Goal: Task Accomplishment & Management: Use online tool/utility

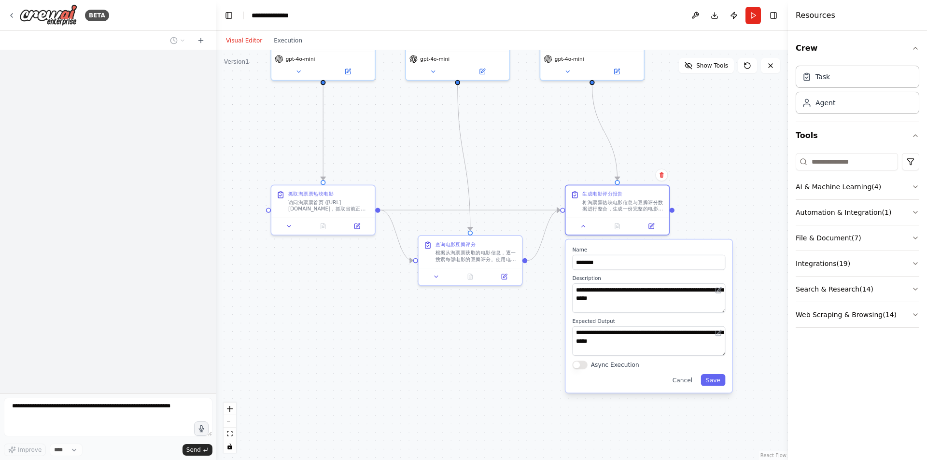
drag, startPoint x: 588, startPoint y: 385, endPoint x: 549, endPoint y: 265, distance: 126.4
click at [549, 265] on div ".deletable-edge-delete-btn { width: 20px; height: 20px; border: 0px solid #ffff…" at bounding box center [502, 255] width 572 height 410
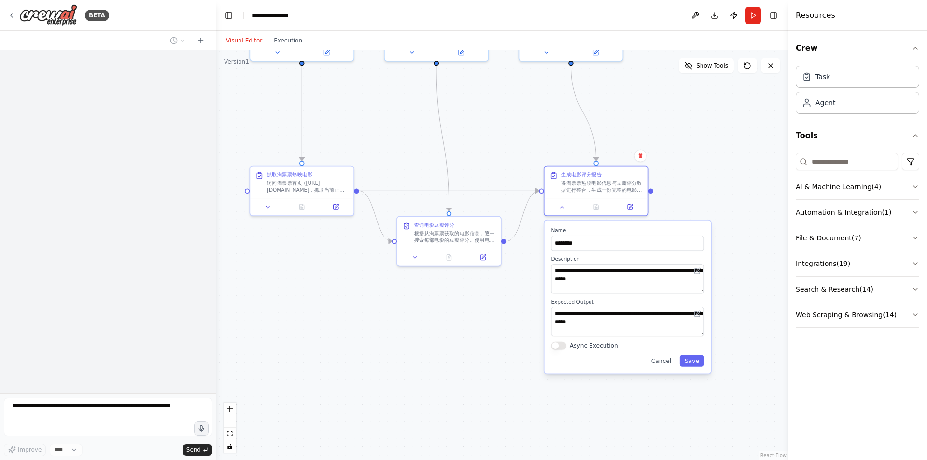
drag, startPoint x: 502, startPoint y: 363, endPoint x: 478, endPoint y: 346, distance: 29.5
click at [478, 347] on div ".deletable-edge-delete-btn { width: 20px; height: 20px; border: 0px solid #ffff…" at bounding box center [502, 255] width 572 height 410
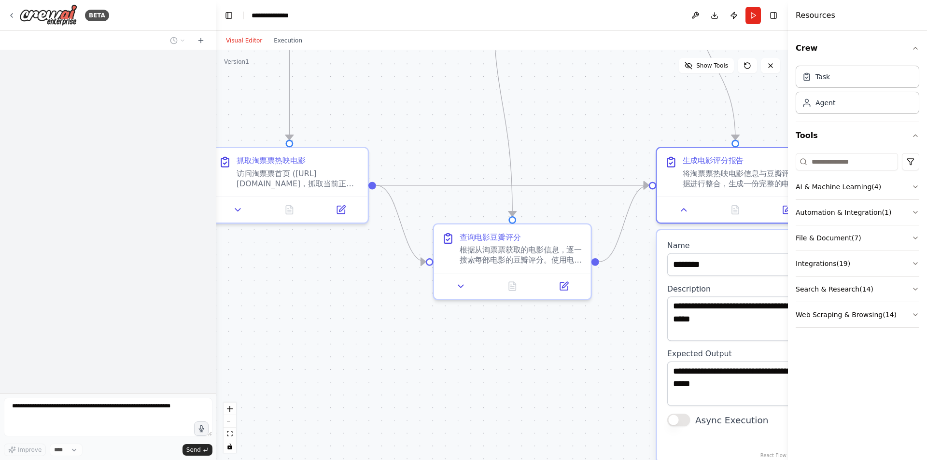
drag, startPoint x: 421, startPoint y: 304, endPoint x: 489, endPoint y: 367, distance: 92.6
click at [489, 367] on div ".deletable-edge-delete-btn { width: 20px; height: 20px; border: 0px solid #ffff…" at bounding box center [502, 255] width 572 height 410
click at [445, 289] on button at bounding box center [461, 283] width 44 height 15
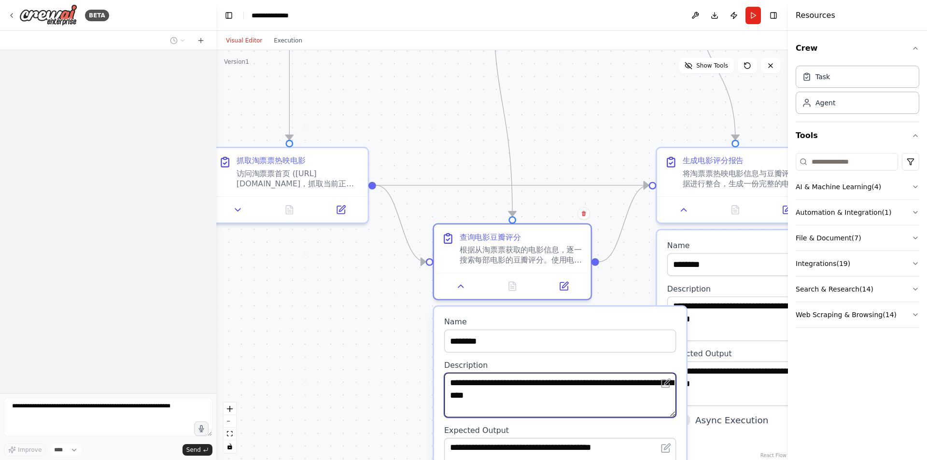
scroll to position [10, 0]
drag, startPoint x: 629, startPoint y: 404, endPoint x: 629, endPoint y: 424, distance: 19.8
click at [629, 424] on div "**********" at bounding box center [560, 423] width 253 height 232
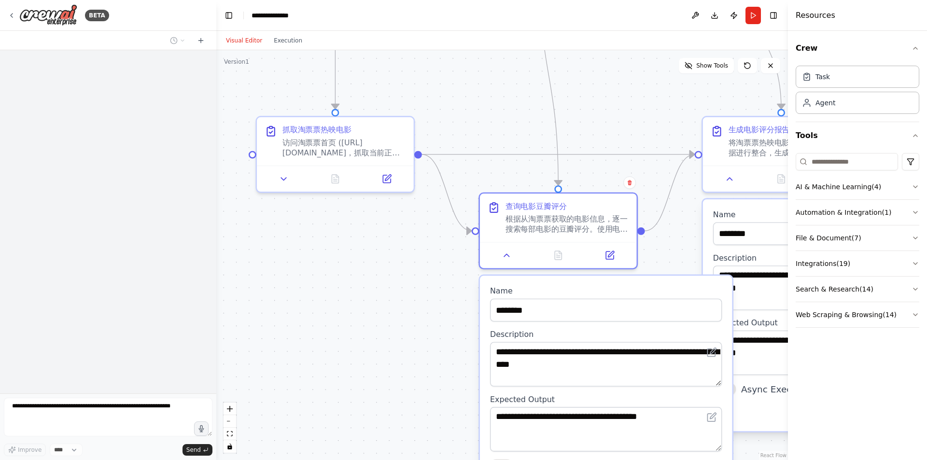
drag, startPoint x: 341, startPoint y: 401, endPoint x: 386, endPoint y: 363, distance: 59.2
click at [386, 377] on div ".deletable-edge-delete-btn { width: 20px; height: 20px; border: 0px solid #ffff…" at bounding box center [502, 255] width 572 height 410
click at [290, 180] on icon at bounding box center [285, 176] width 10 height 10
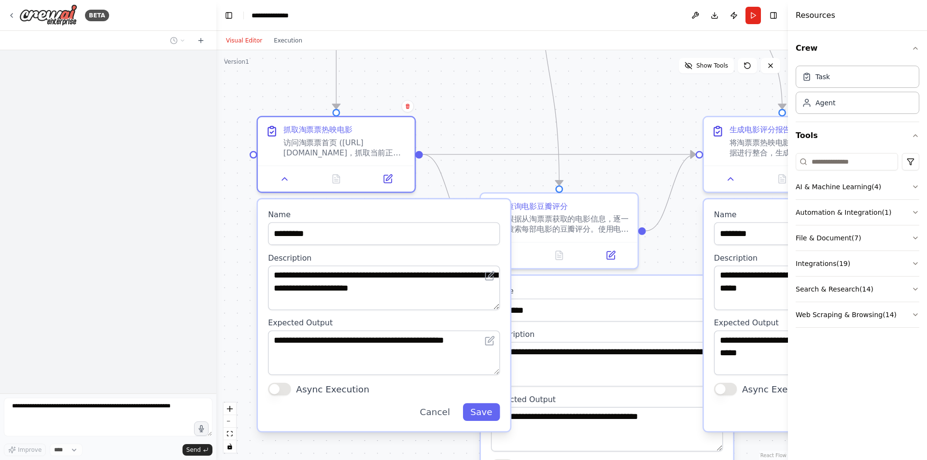
click at [419, 442] on div ".deletable-edge-delete-btn { width: 20px; height: 20px; border: 0px solid #ffff…" at bounding box center [502, 255] width 572 height 410
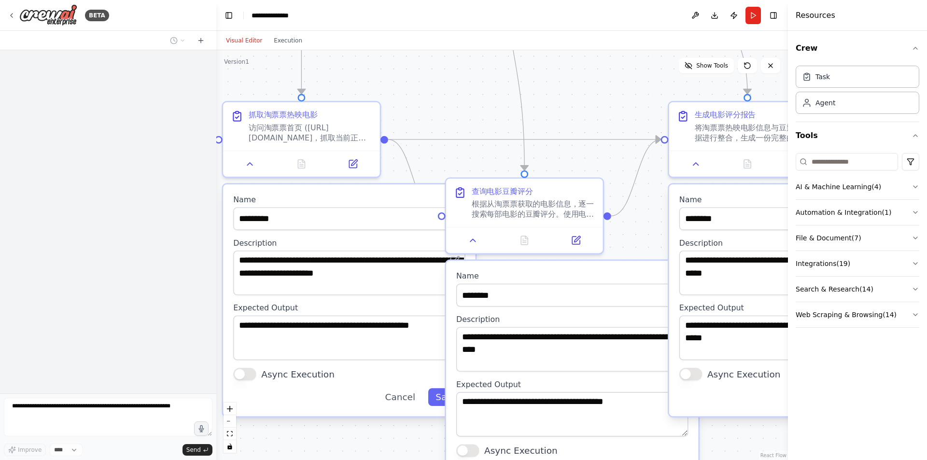
drag, startPoint x: 444, startPoint y: 448, endPoint x: 409, endPoint y: 433, distance: 37.9
click at [409, 433] on div ".deletable-edge-delete-btn { width: 20px; height: 20px; border: 0px solid #ffff…" at bounding box center [502, 255] width 572 height 410
click at [250, 165] on icon at bounding box center [250, 161] width 10 height 10
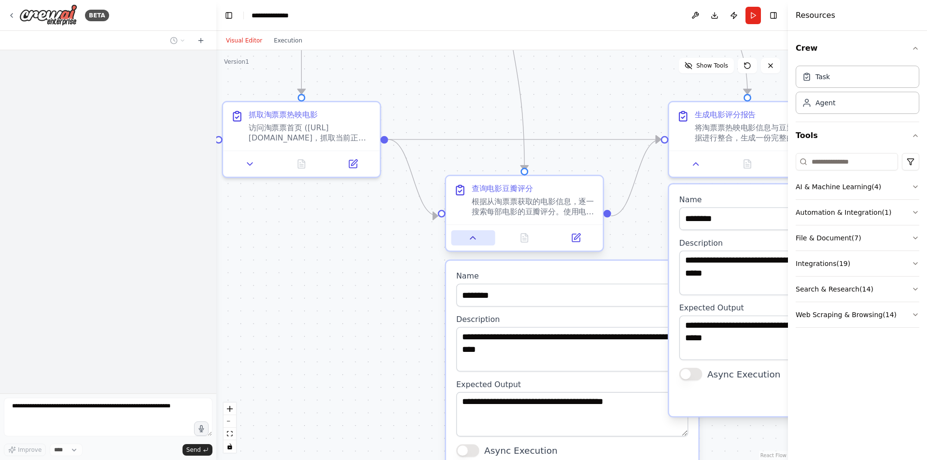
click at [472, 235] on icon at bounding box center [473, 238] width 10 height 10
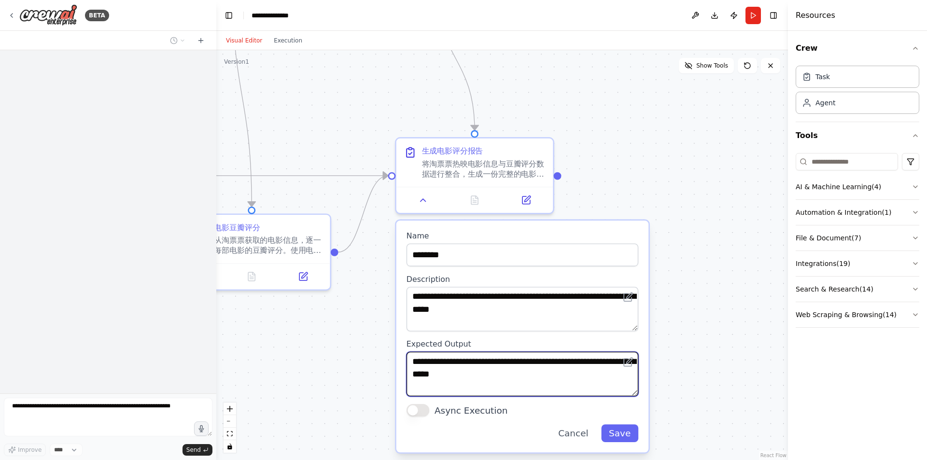
drag, startPoint x: 570, startPoint y: 373, endPoint x: 339, endPoint y: 351, distance: 231.9
click at [307, 412] on div ".deletable-edge-delete-btn { width: 20px; height: 20px; border: 0px solid #ffff…" at bounding box center [502, 255] width 572 height 410
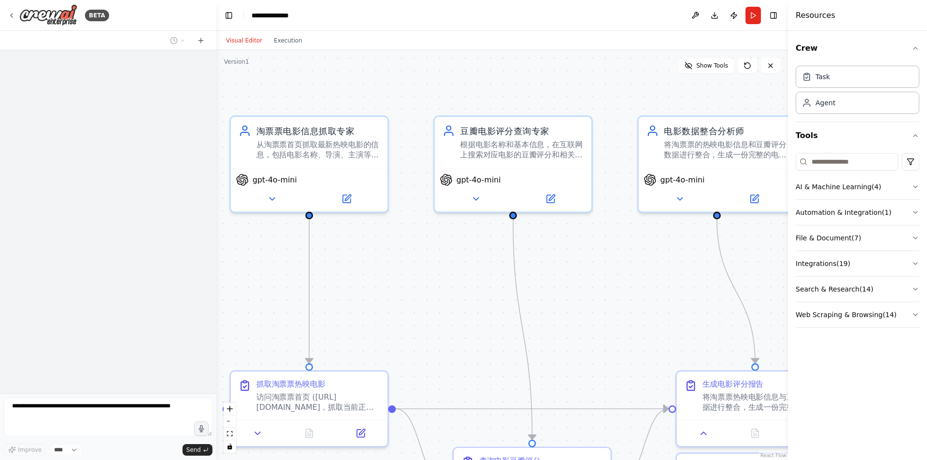
drag, startPoint x: 369, startPoint y: 128, endPoint x: 635, endPoint y: 342, distance: 341.8
click at [635, 342] on div ".deletable-edge-delete-btn { width: 20px; height: 20px; border: 0px solid #ffff…" at bounding box center [502, 255] width 572 height 410
click at [278, 196] on button at bounding box center [272, 196] width 72 height 15
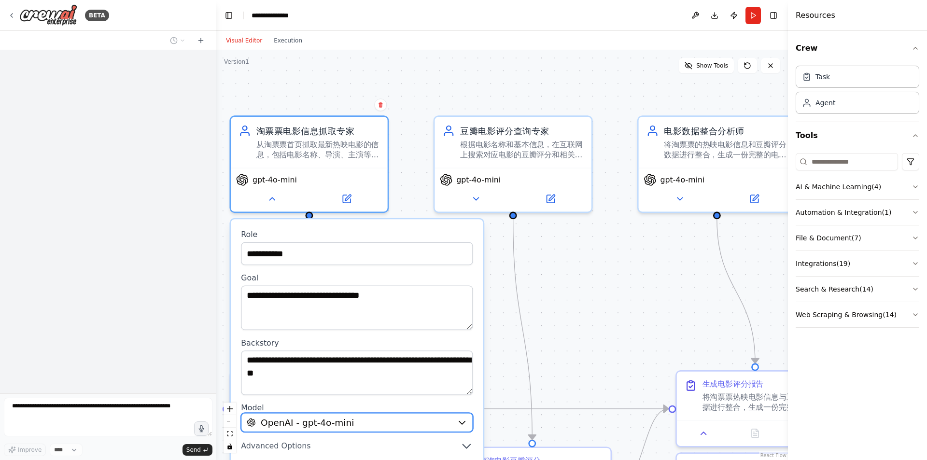
click at [455, 424] on button "OpenAI - gpt-4o-mini" at bounding box center [357, 422] width 232 height 19
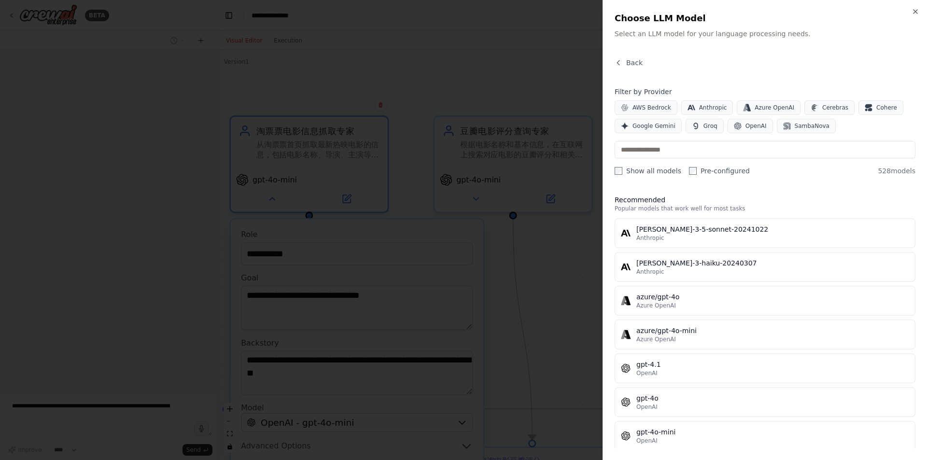
click at [560, 382] on div at bounding box center [463, 230] width 927 height 460
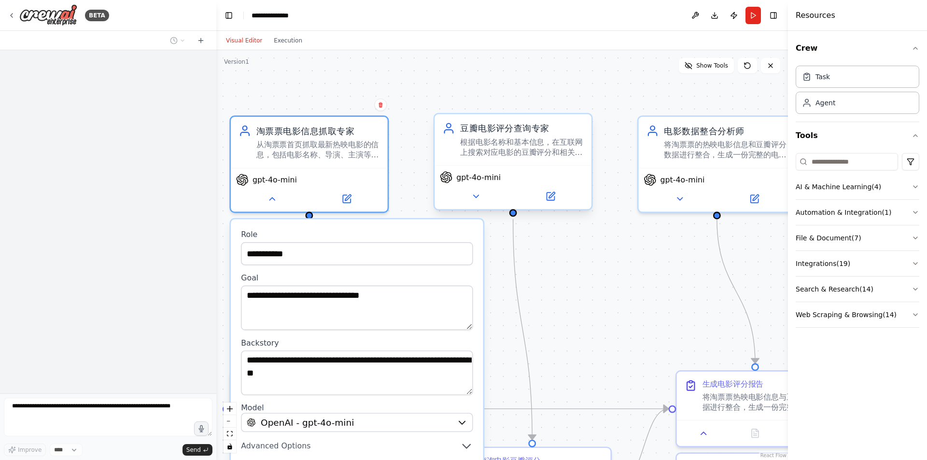
click at [476, 205] on div "gpt-4o-mini" at bounding box center [513, 187] width 157 height 44
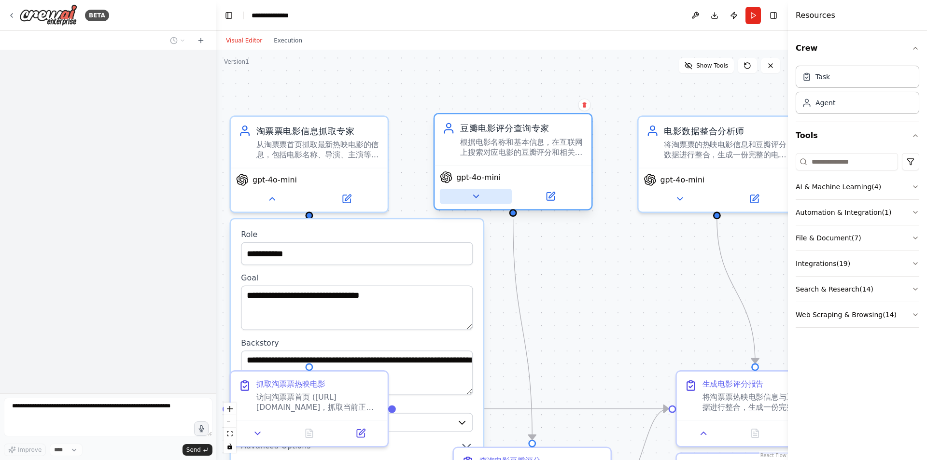
click at [479, 198] on icon at bounding box center [476, 196] width 10 height 10
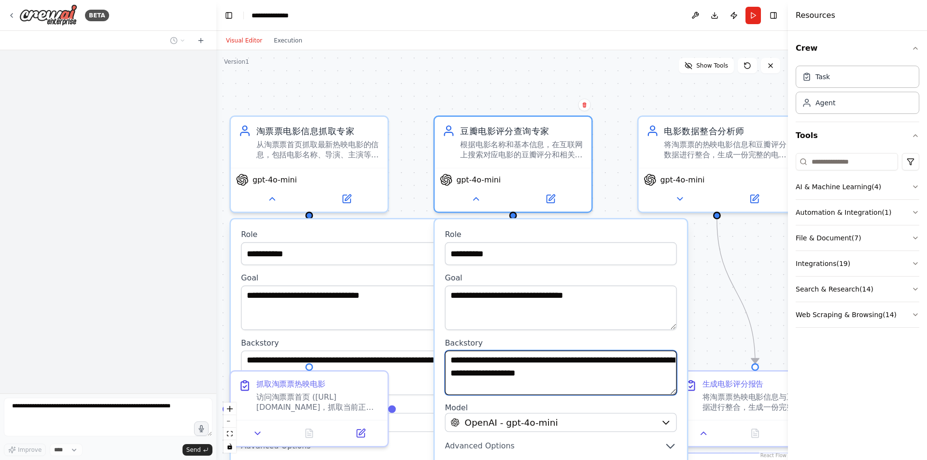
click at [636, 375] on textarea "**********" at bounding box center [561, 373] width 232 height 44
drag, startPoint x: 610, startPoint y: 377, endPoint x: 636, endPoint y: 337, distance: 47.1
click at [609, 400] on div "**********" at bounding box center [561, 353] width 253 height 269
click at [703, 299] on div "**********" at bounding box center [502, 255] width 572 height 410
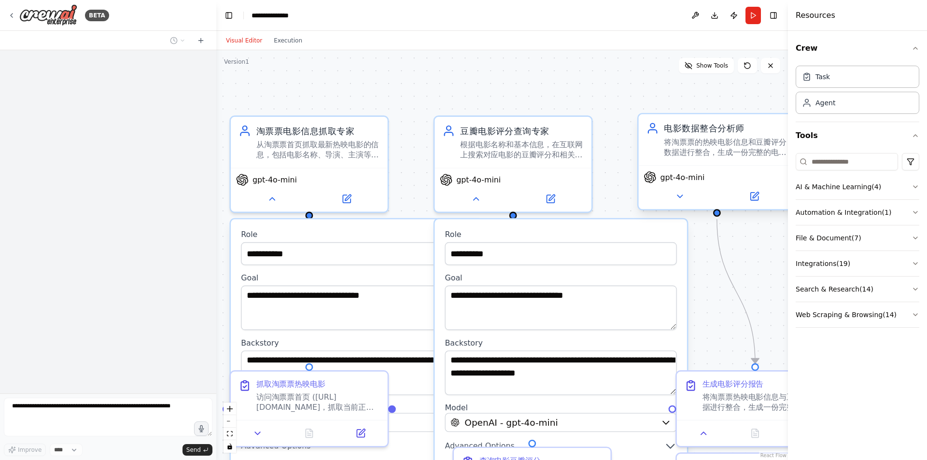
click at [685, 206] on div "gpt-4o-mini" at bounding box center [717, 187] width 157 height 44
click at [684, 199] on icon at bounding box center [680, 196] width 10 height 10
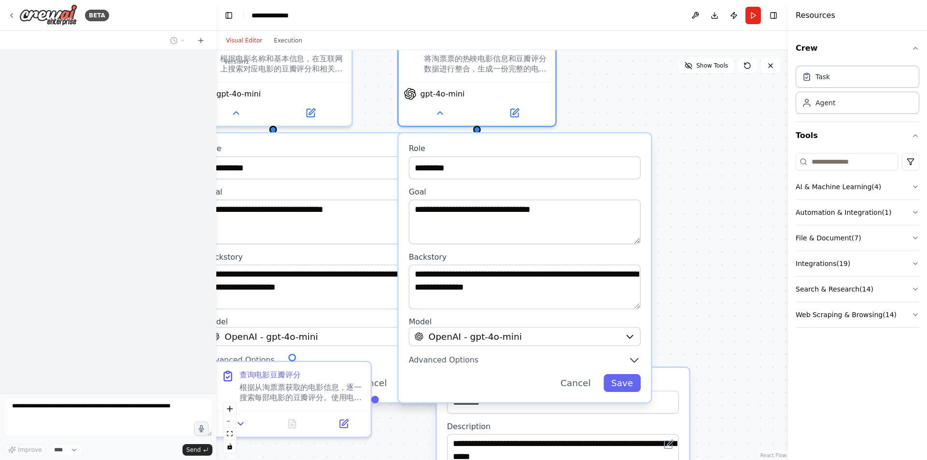
drag, startPoint x: 617, startPoint y: 209, endPoint x: 377, endPoint y: 123, distance: 254.9
click at [377, 123] on div "**********" at bounding box center [502, 255] width 572 height 410
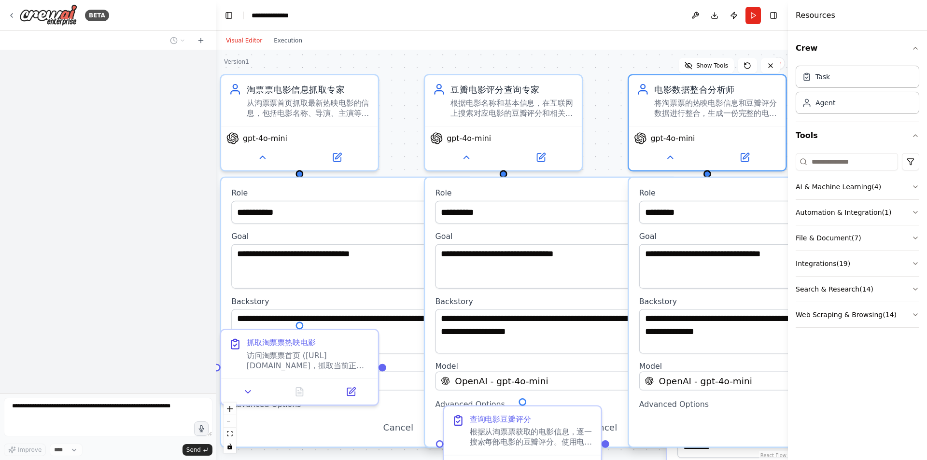
drag, startPoint x: 389, startPoint y: 127, endPoint x: 596, endPoint y: 153, distance: 209.1
click at [596, 153] on div "**********" at bounding box center [502, 255] width 572 height 410
click at [912, 317] on icon "button" at bounding box center [916, 315] width 8 height 8
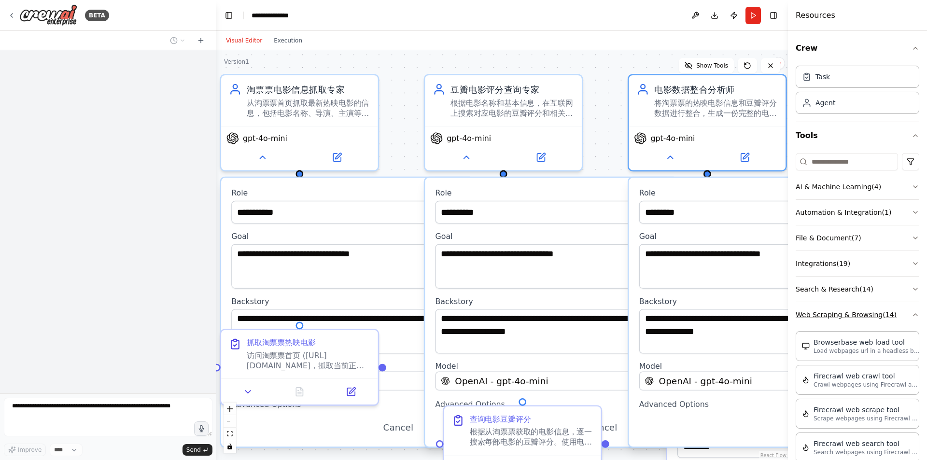
click at [912, 310] on button "Web Scraping & Browsing ( 14 )" at bounding box center [858, 314] width 124 height 25
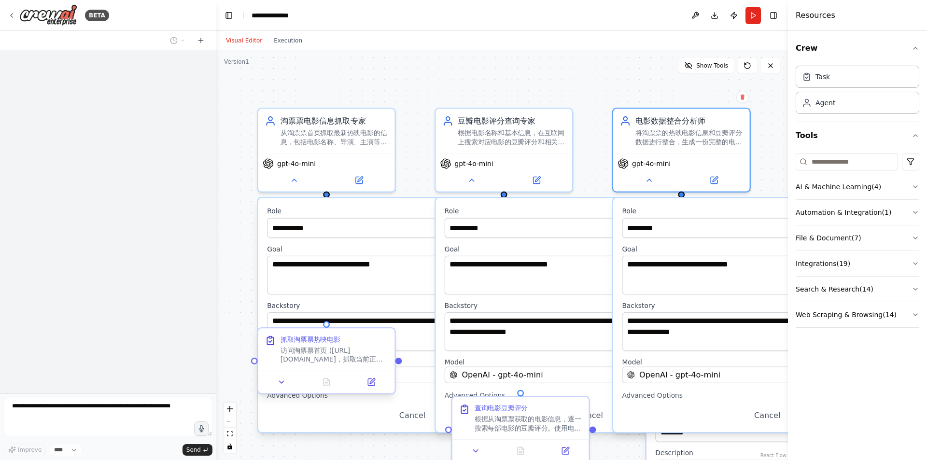
click at [279, 390] on div at bounding box center [326, 381] width 137 height 23
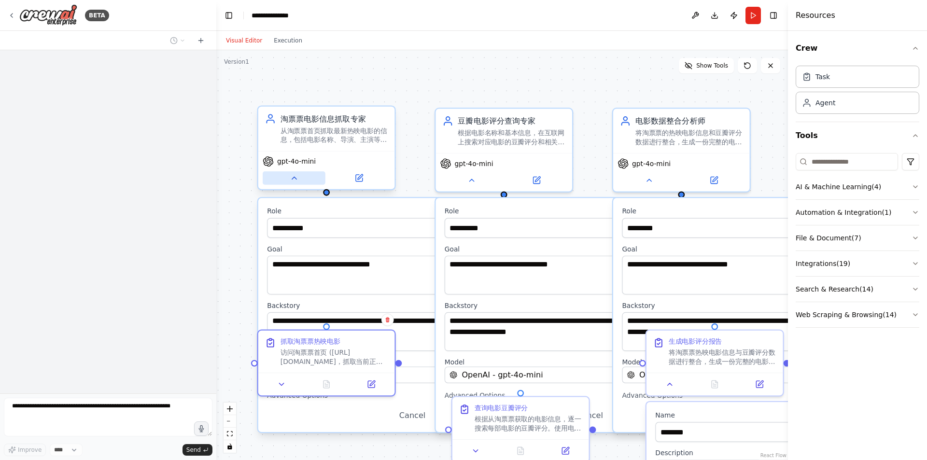
click at [293, 180] on icon at bounding box center [294, 178] width 9 height 9
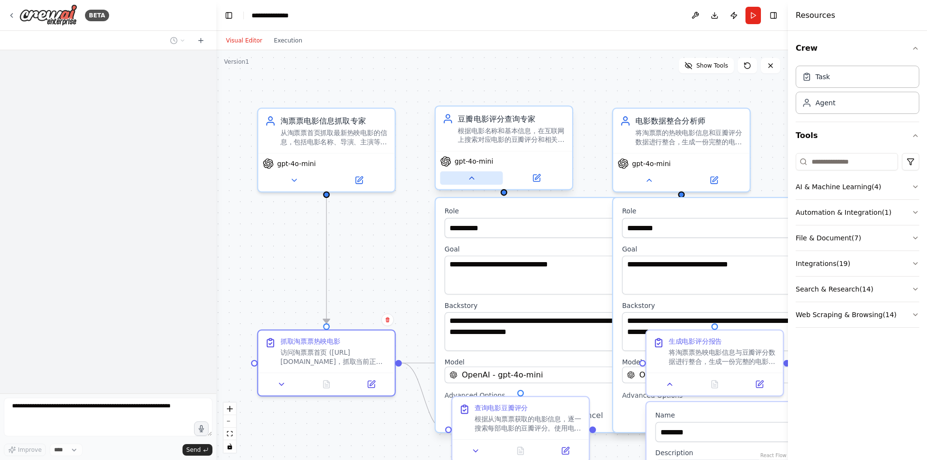
click at [468, 183] on icon at bounding box center [471, 178] width 9 height 9
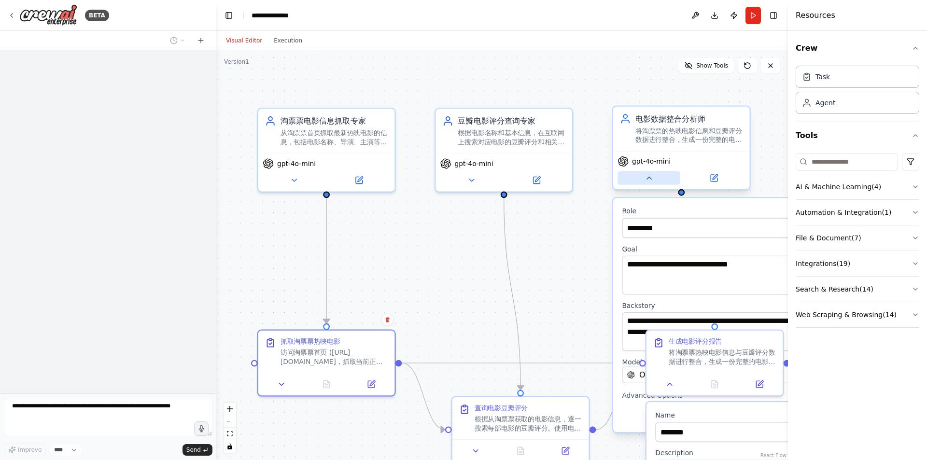
click at [661, 179] on button at bounding box center [649, 178] width 63 height 14
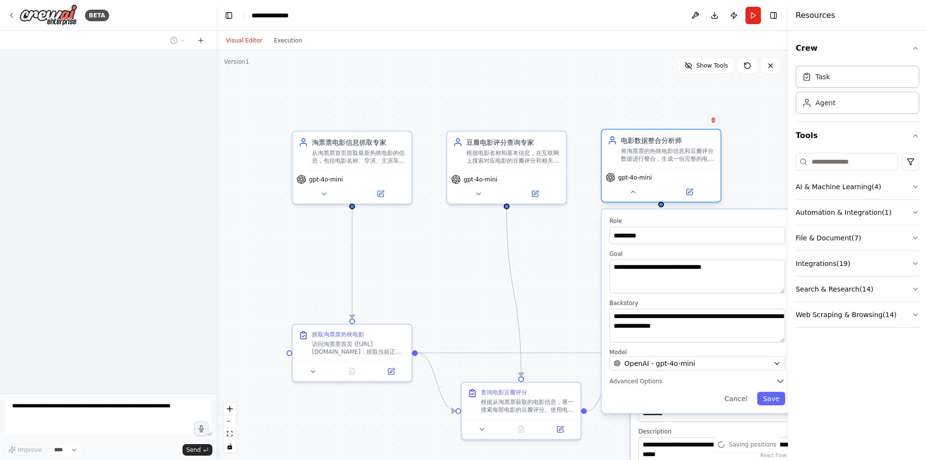
click at [642, 199] on div "gpt-4o-mini" at bounding box center [661, 185] width 119 height 33
click at [632, 196] on button at bounding box center [632, 192] width 55 height 12
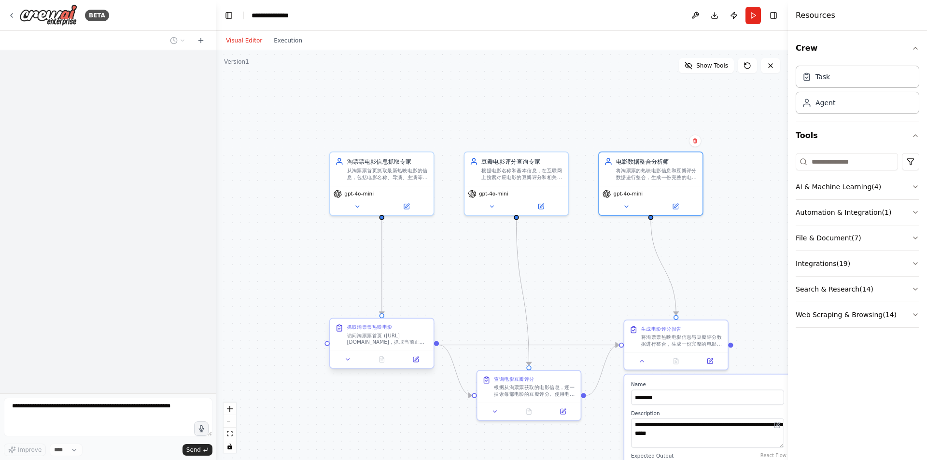
click at [351, 365] on div at bounding box center [381, 359] width 103 height 17
click at [355, 357] on button at bounding box center [348, 359] width 29 height 10
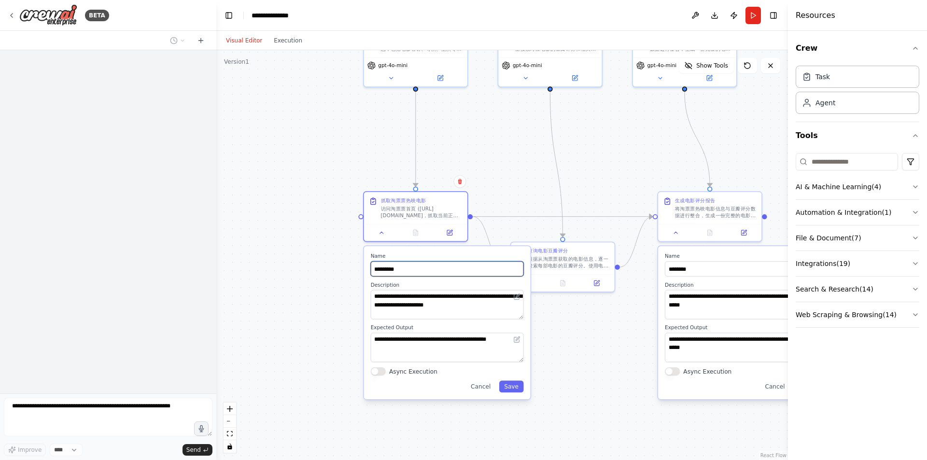
drag, startPoint x: 495, startPoint y: 252, endPoint x: 519, endPoint y: 162, distance: 93.2
click at [519, 162] on div ".deletable-edge-delete-btn { width: 20px; height: 20px; border: 0px solid #ffff…" at bounding box center [502, 255] width 572 height 410
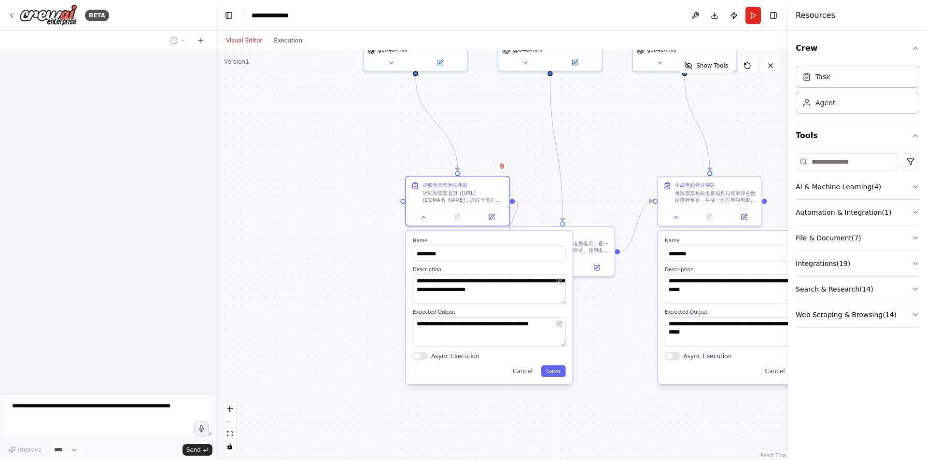
drag, startPoint x: 390, startPoint y: 359, endPoint x: 431, endPoint y: 357, distance: 41.1
click at [431, 357] on div "Async Execution" at bounding box center [489, 356] width 153 height 8
click at [352, 363] on div ".deletable-edge-delete-btn { width: 20px; height: 20px; border: 0px solid #ffff…" at bounding box center [502, 255] width 572 height 410
click at [355, 352] on div ".deletable-edge-delete-btn { width: 20px; height: 20px; border: 0px solid #ffff…" at bounding box center [502, 255] width 572 height 410
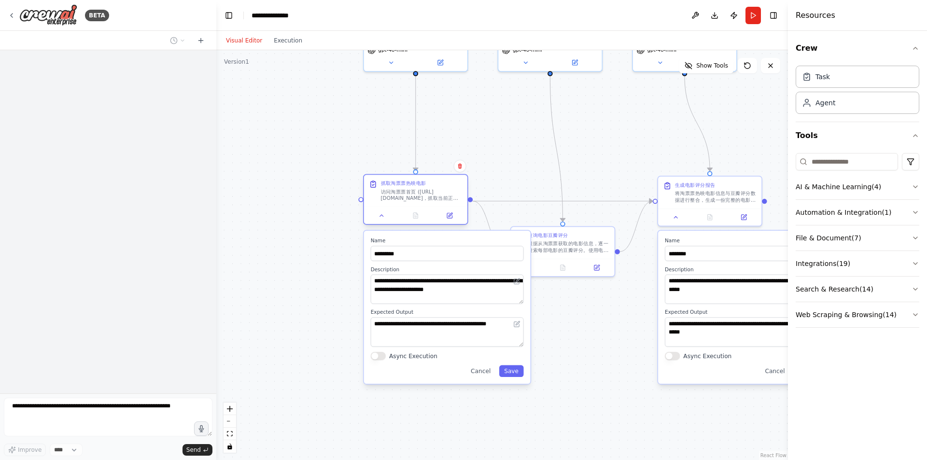
drag, startPoint x: 436, startPoint y: 186, endPoint x: 396, endPoint y: 182, distance: 40.8
click at [396, 182] on div "抓取淘票票热映电影" at bounding box center [403, 183] width 45 height 7
click at [363, 222] on div "抓取淘票票热映电影 访问淘票票首页 (https://dianying.taobao.com/)，抓取当前正在热映的电影信息，包括电影名称、导演、主演、上映时…" at bounding box center [415, 201] width 105 height 51
click at [379, 219] on icon at bounding box center [382, 215] width 7 height 7
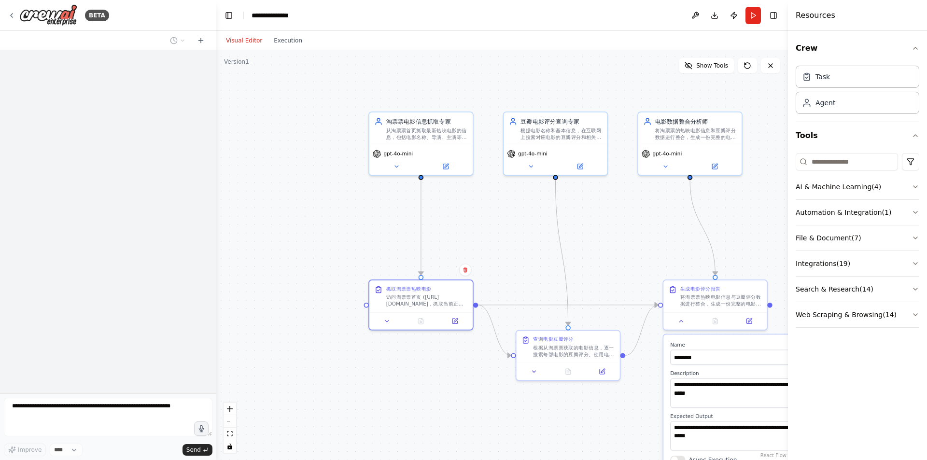
drag, startPoint x: 454, startPoint y: 417, endPoint x: 466, endPoint y: 441, distance: 26.6
click at [466, 441] on div ".deletable-edge-delete-btn { width: 20px; height: 20px; border: 0px solid #ffff…" at bounding box center [502, 255] width 572 height 410
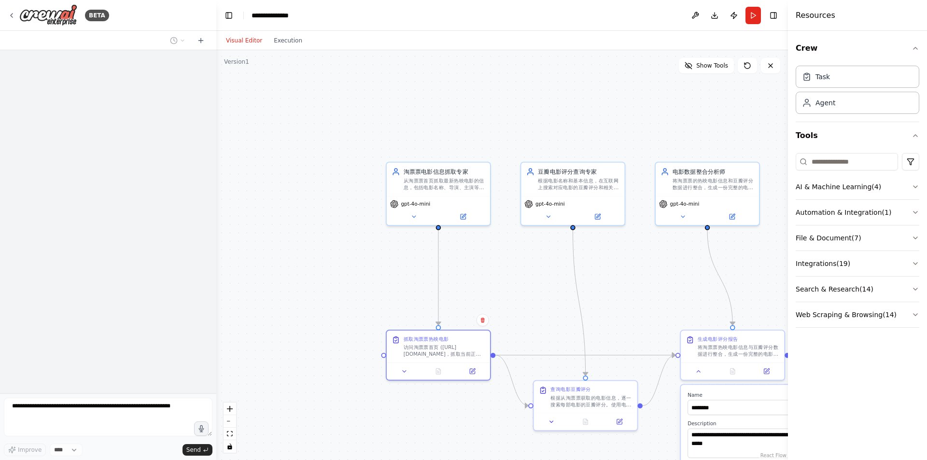
drag, startPoint x: 387, startPoint y: 200, endPoint x: 403, endPoint y: 241, distance: 44.0
click at [403, 241] on div ".deletable-edge-delete-btn { width: 20px; height: 20px; border: 0px solid #ffff…" at bounding box center [502, 255] width 572 height 410
click at [211, 436] on div "**********" at bounding box center [463, 230] width 927 height 460
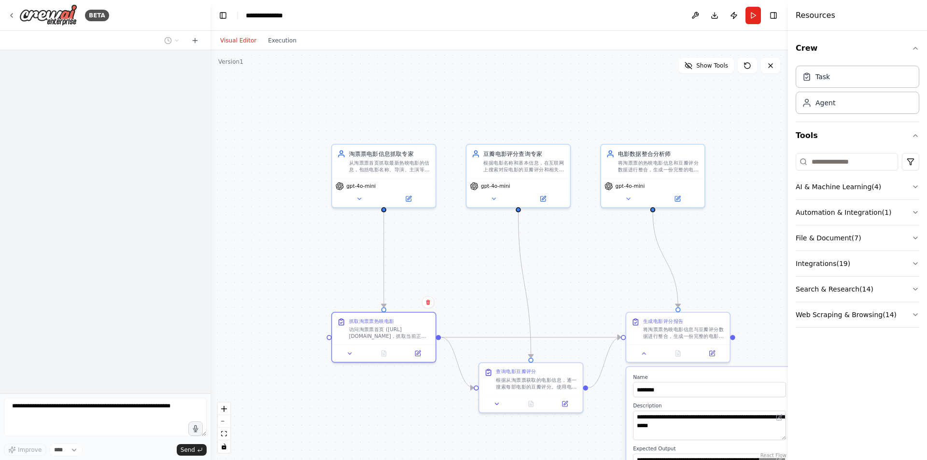
drag, startPoint x: 325, startPoint y: 250, endPoint x: 317, endPoint y: 247, distance: 9.0
click at [317, 247] on div ".deletable-edge-delete-btn { width: 20px; height: 20px; border: 0px solid #ffff…" at bounding box center [499, 255] width 577 height 410
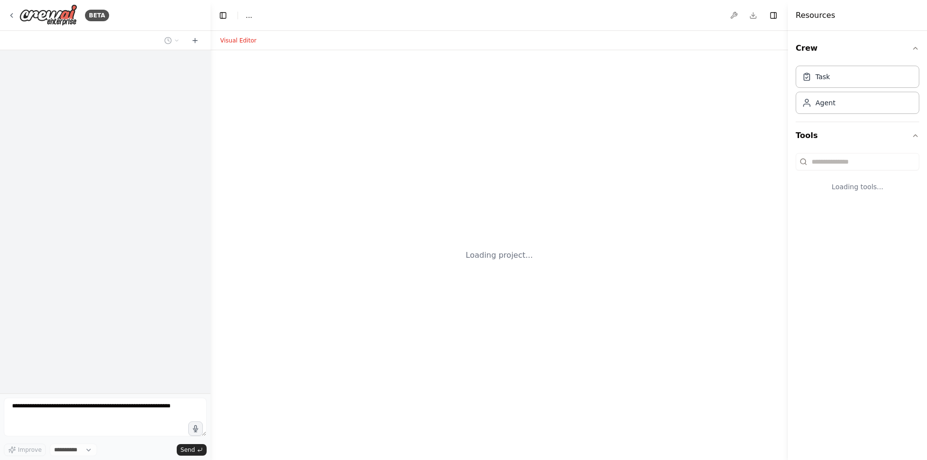
select select "****"
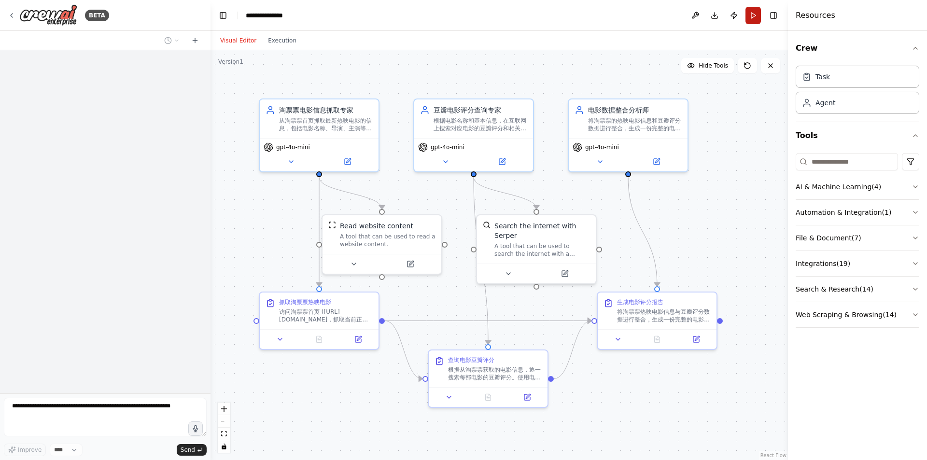
click at [755, 21] on button "Run" at bounding box center [753, 15] width 15 height 17
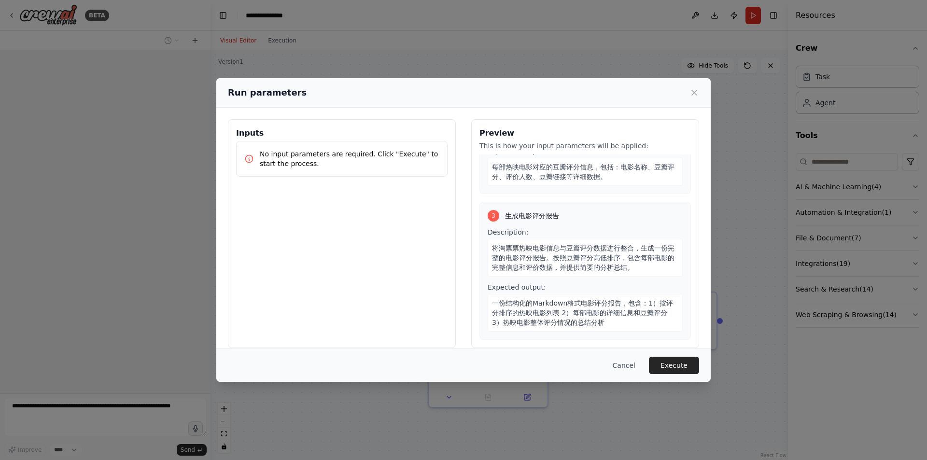
scroll to position [244, 0]
click at [662, 361] on button "Execute" at bounding box center [674, 365] width 50 height 17
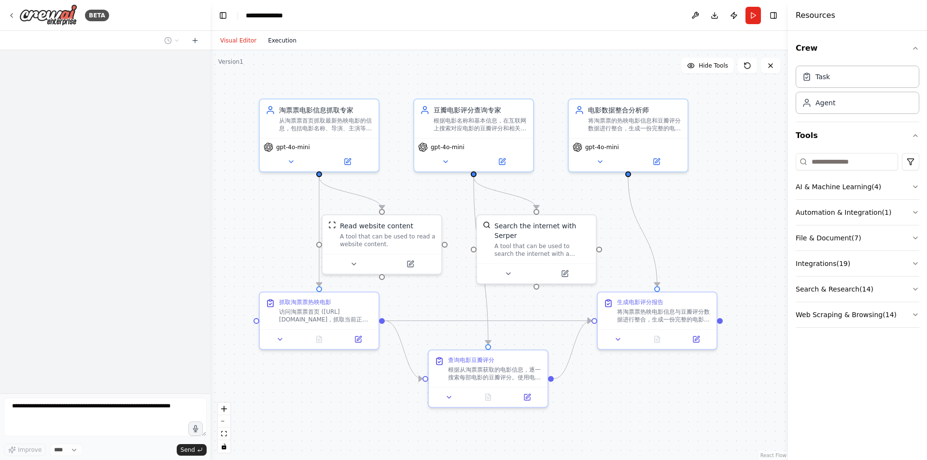
click at [286, 44] on button "Execution" at bounding box center [282, 41] width 40 height 12
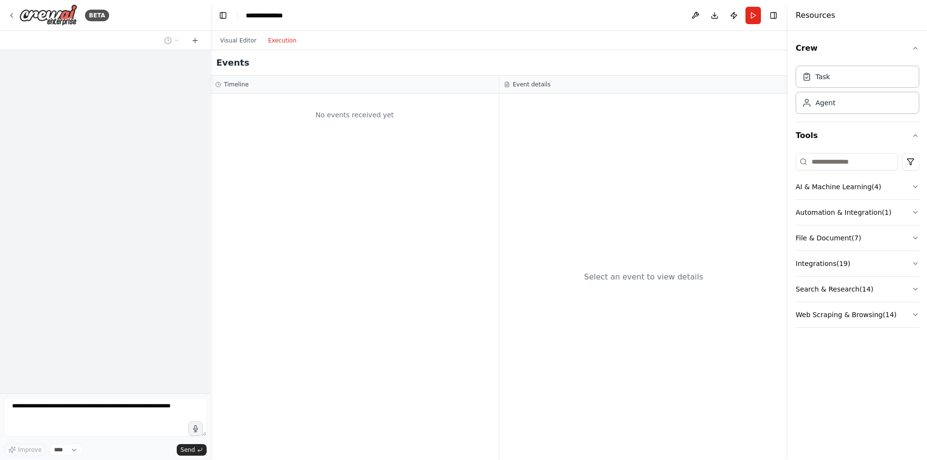
drag, startPoint x: 234, startPoint y: 85, endPoint x: 292, endPoint y: 76, distance: 58.7
click at [238, 85] on h3 "Timeline" at bounding box center [236, 85] width 25 height 8
click at [348, 89] on div "Events Timeline No events received yet Event details Select an event to view de…" at bounding box center [499, 255] width 577 height 410
click at [823, 43] on button "Crew" at bounding box center [858, 48] width 124 height 27
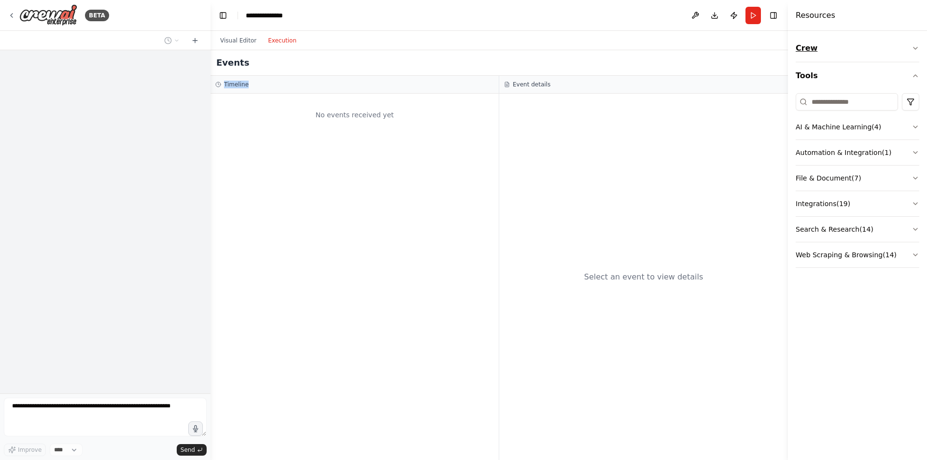
click at [823, 43] on button "Crew" at bounding box center [858, 48] width 124 height 27
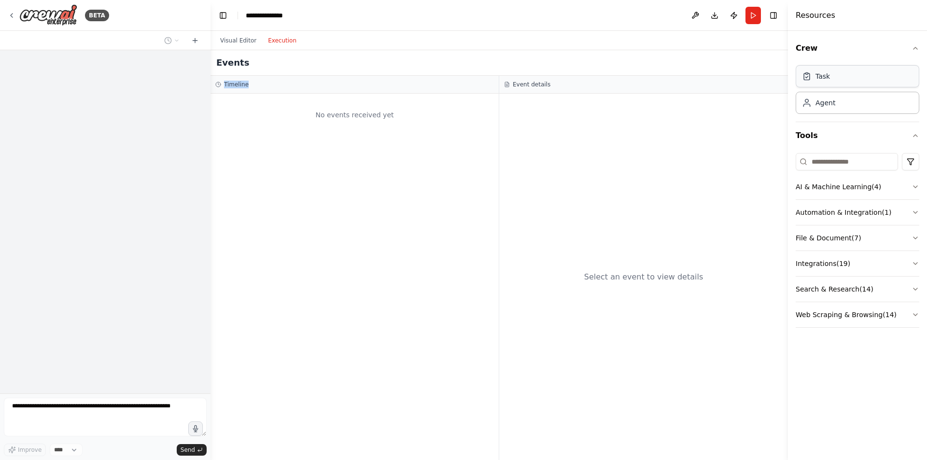
click at [830, 77] on div "Task" at bounding box center [858, 76] width 124 height 22
click at [832, 77] on div "Task" at bounding box center [858, 76] width 124 height 22
click at [855, 106] on div "Agent" at bounding box center [858, 102] width 124 height 22
click at [855, 83] on div "Task" at bounding box center [858, 76] width 124 height 22
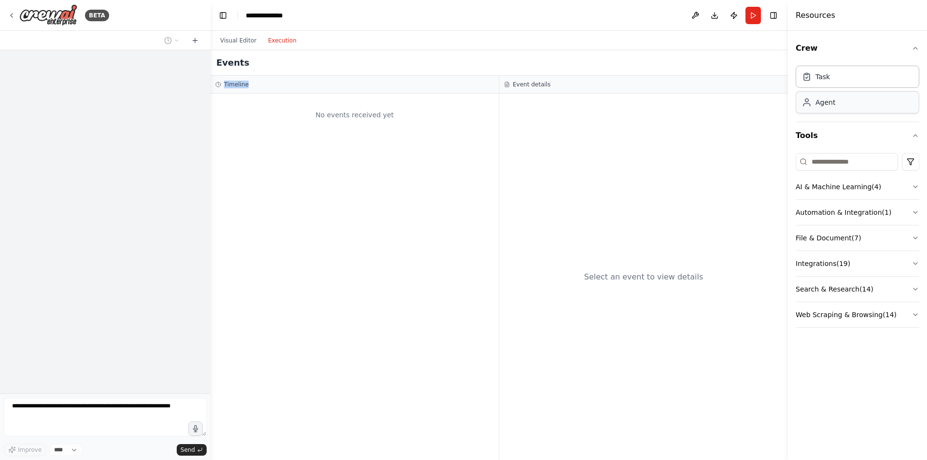
click at [854, 102] on div "Agent" at bounding box center [858, 102] width 124 height 22
click at [854, 83] on div "Task" at bounding box center [858, 76] width 124 height 22
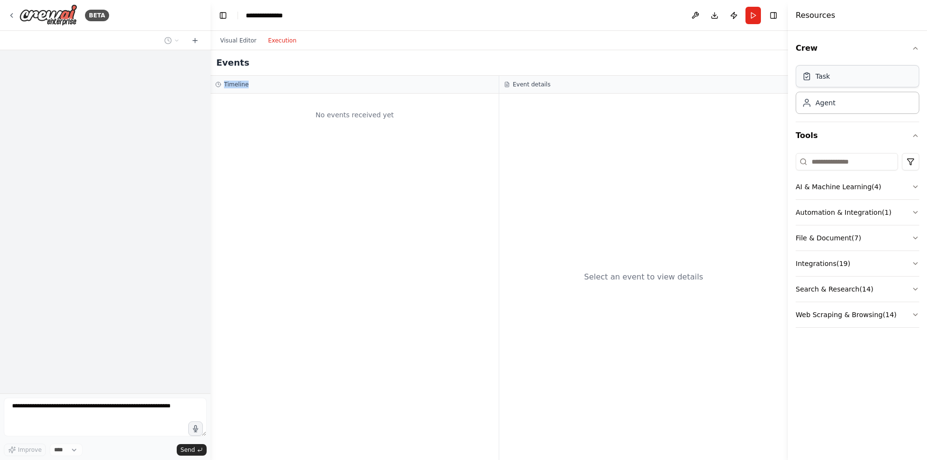
click at [853, 83] on div "Task" at bounding box center [858, 76] width 124 height 22
drag, startPoint x: 853, startPoint y: 83, endPoint x: 851, endPoint y: 108, distance: 24.7
click at [852, 86] on div "Task" at bounding box center [858, 77] width 124 height 22
click at [851, 108] on div "Agent" at bounding box center [858, 102] width 124 height 22
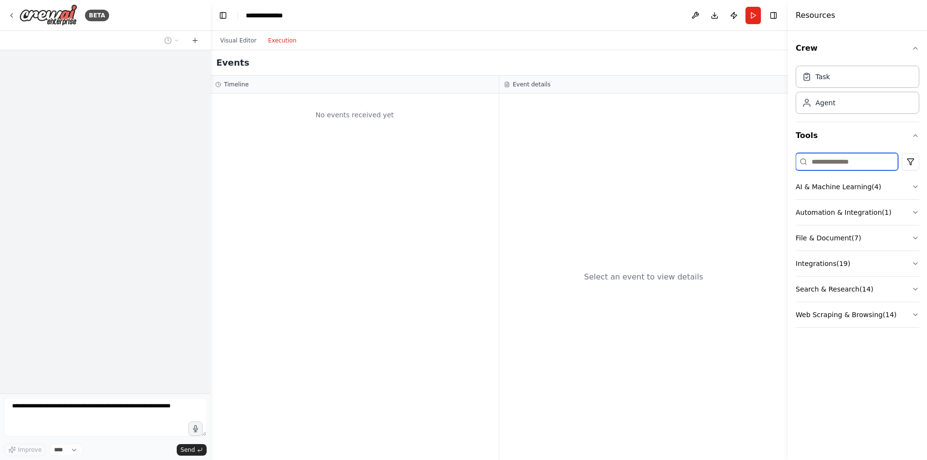
click at [856, 165] on input at bounding box center [847, 161] width 102 height 17
click at [859, 138] on button "Tools" at bounding box center [858, 135] width 124 height 27
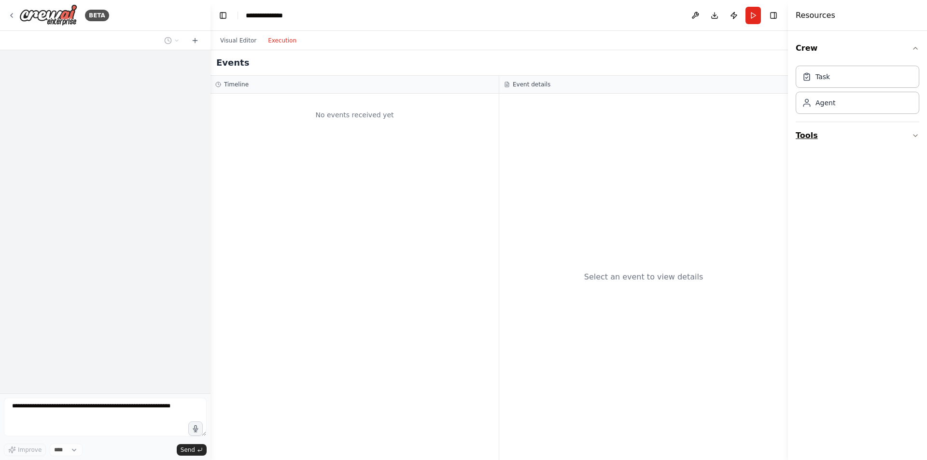
click at [859, 138] on button "Tools" at bounding box center [858, 135] width 124 height 27
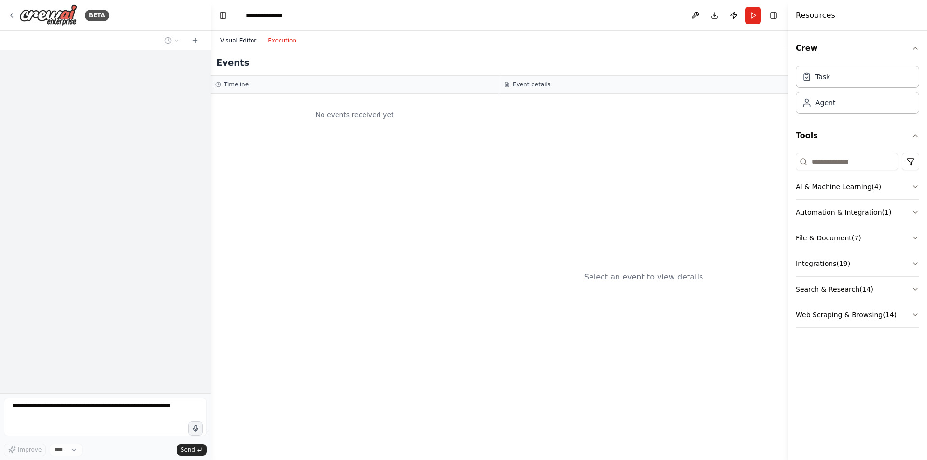
click at [218, 42] on button "Visual Editor" at bounding box center [238, 41] width 48 height 12
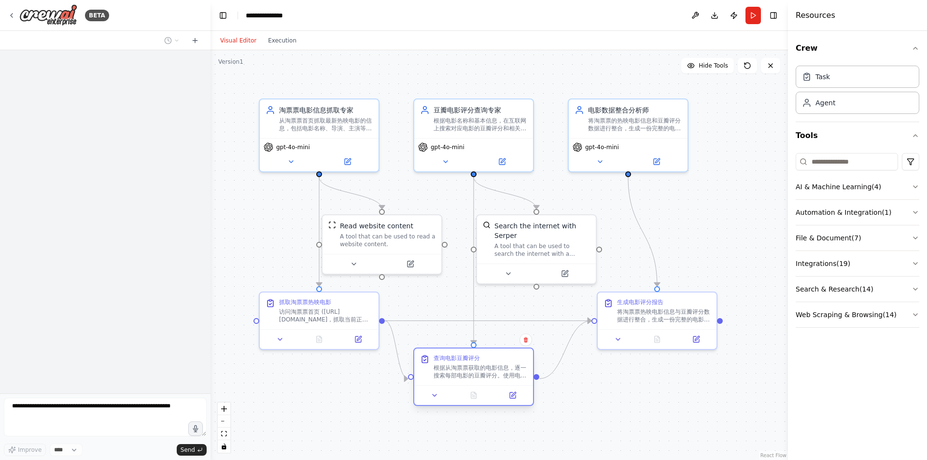
drag, startPoint x: 520, startPoint y: 352, endPoint x: 504, endPoint y: 352, distance: 15.9
click at [504, 352] on div "查询电影豆瓣评分 根据从淘票票获取的电影信息，逐一搜索每部电影的豆瓣评分。使用电影名称、导演、年份等信息确保搜索到正确的电影，获取豆瓣评分、评价人数、类型标签…" at bounding box center [473, 367] width 119 height 37
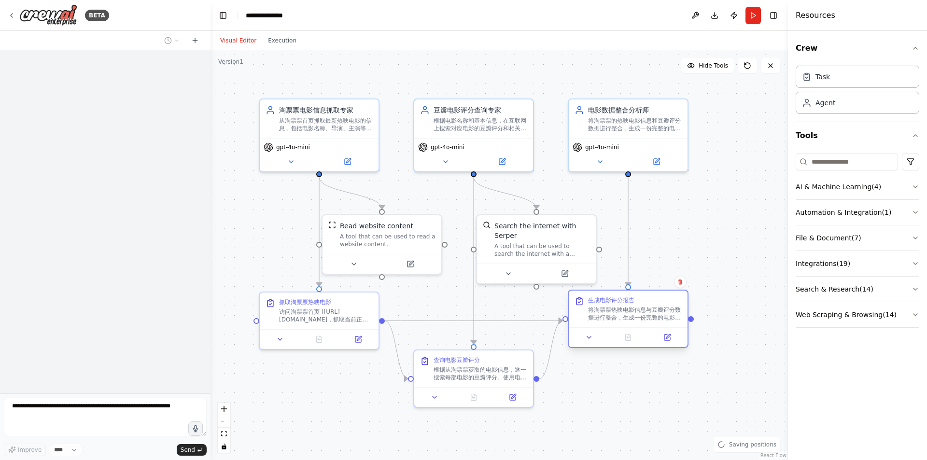
drag, startPoint x: 622, startPoint y: 295, endPoint x: 593, endPoint y: 296, distance: 29.0
click at [593, 296] on div "生成电影评分报告 将淘票票热映电影信息与豆瓣评分数据进行整合，生成一份完整的电影评分报告。按照豆瓣评分高低排序，包含每部电影的完整信息和评价数据，并提供简要的…" at bounding box center [628, 309] width 119 height 37
click at [609, 401] on div ".deletable-edge-delete-btn { width: 20px; height: 20px; border: 0px solid #ffff…" at bounding box center [499, 255] width 577 height 410
click at [144, 387] on div at bounding box center [105, 221] width 211 height 343
click at [715, 18] on button "Download" at bounding box center [714, 15] width 15 height 17
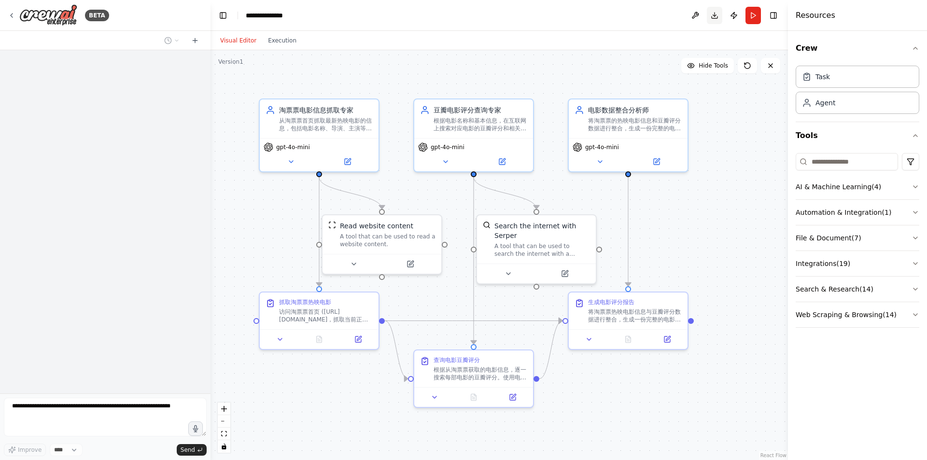
click at [715, 18] on button "Download" at bounding box center [714, 15] width 15 height 17
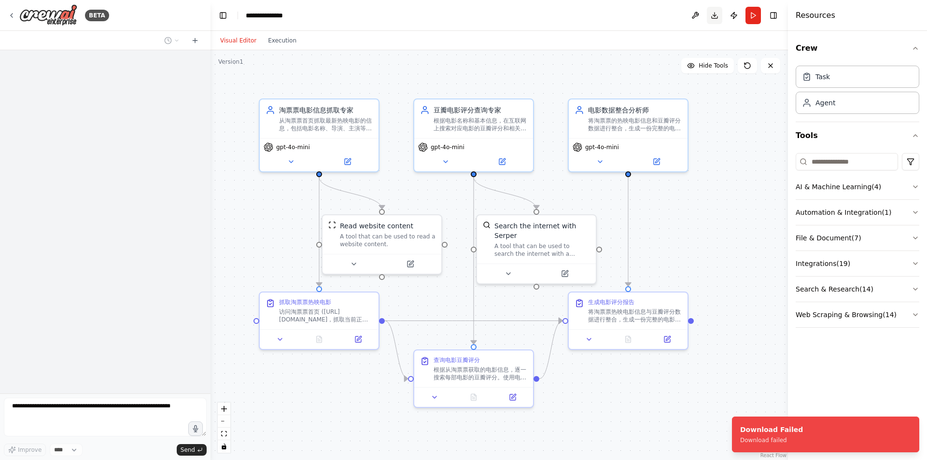
click at [715, 18] on button "Download" at bounding box center [714, 15] width 15 height 17
click at [66, 15] on img at bounding box center [48, 15] width 58 height 22
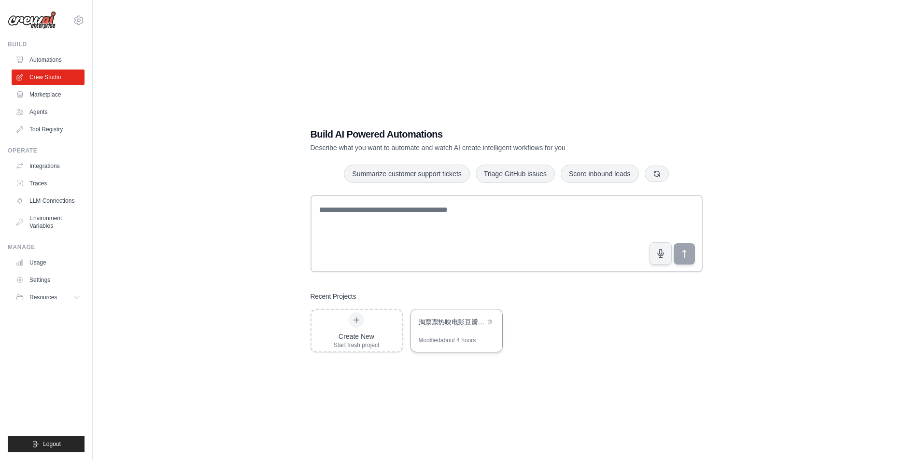
click at [459, 337] on div "Modified about 4 hours" at bounding box center [447, 341] width 57 height 8
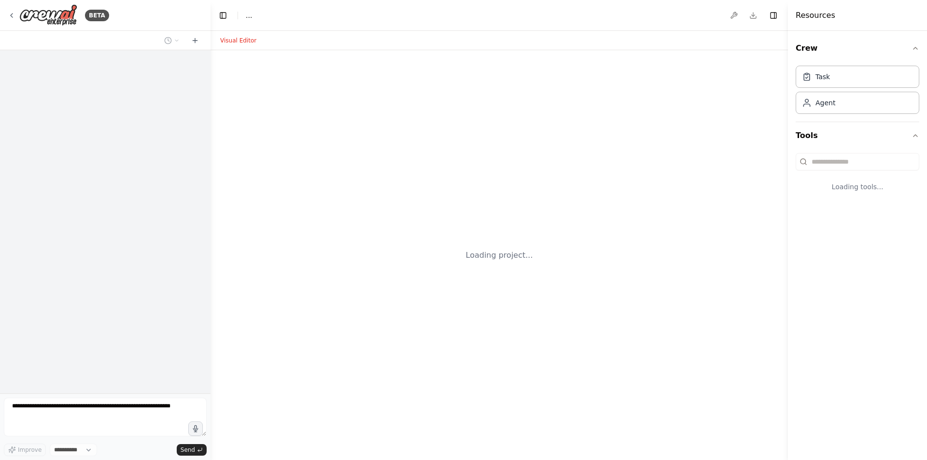
select select "****"
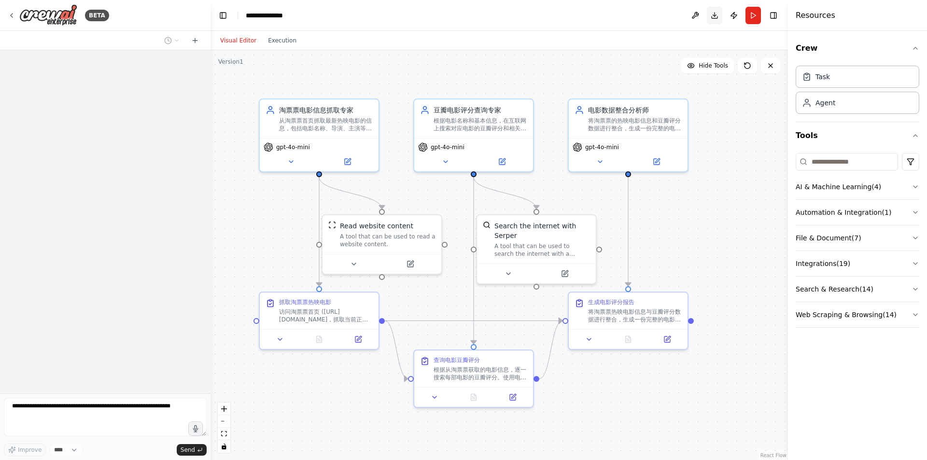
click at [712, 18] on button "Download" at bounding box center [714, 15] width 15 height 17
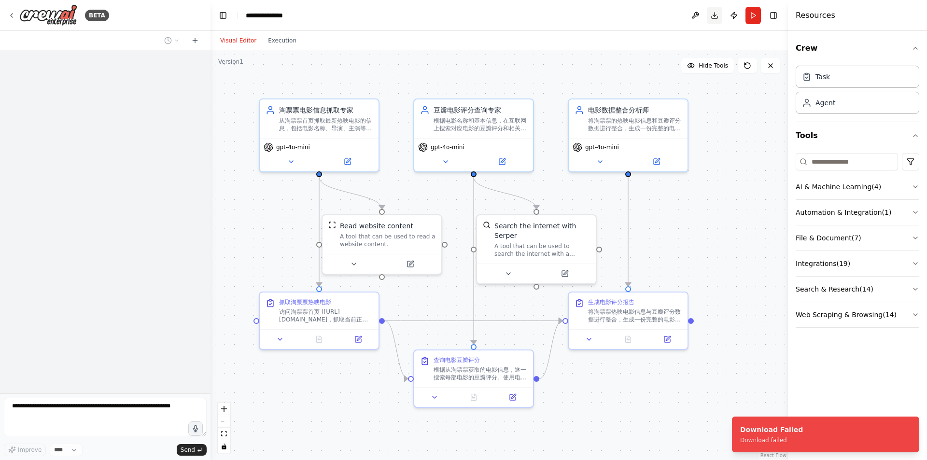
click at [712, 18] on button "Download" at bounding box center [714, 15] width 15 height 17
click at [702, 14] on button at bounding box center [695, 15] width 15 height 17
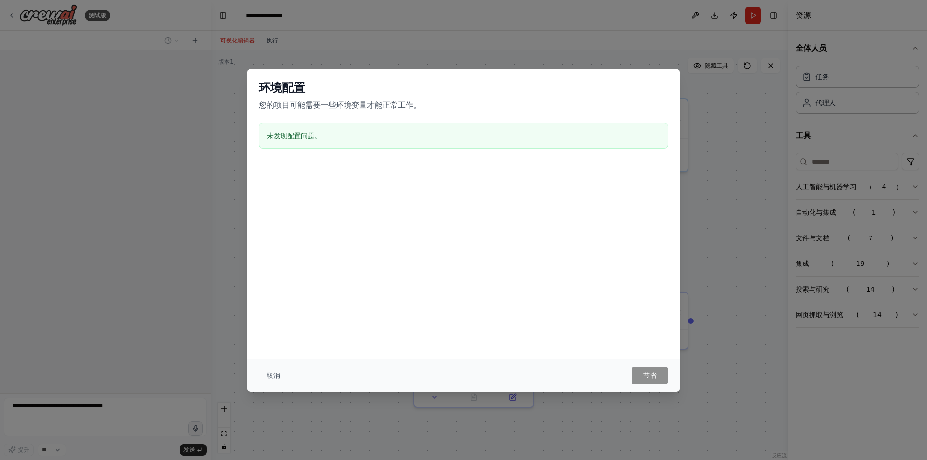
drag, startPoint x: 271, startPoint y: 379, endPoint x: 283, endPoint y: 363, distance: 19.9
click at [271, 379] on font "取消" at bounding box center [274, 376] width 14 height 8
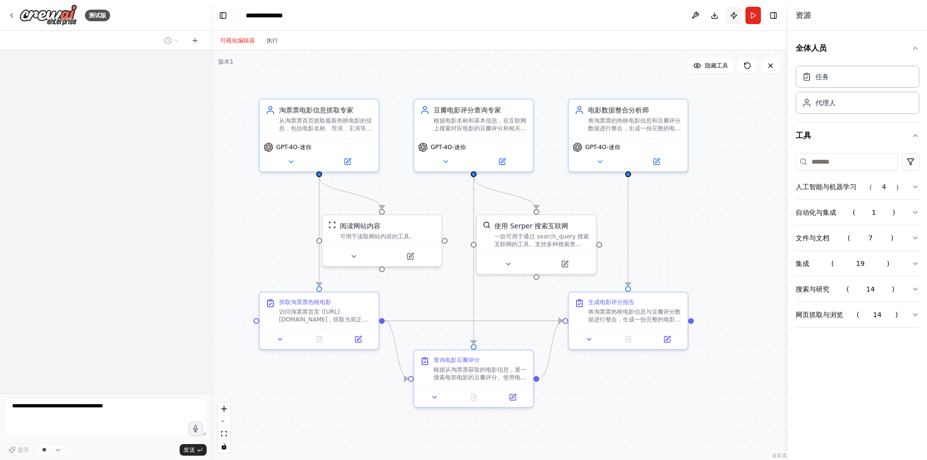
click at [739, 19] on button "发布" at bounding box center [733, 15] width 15 height 17
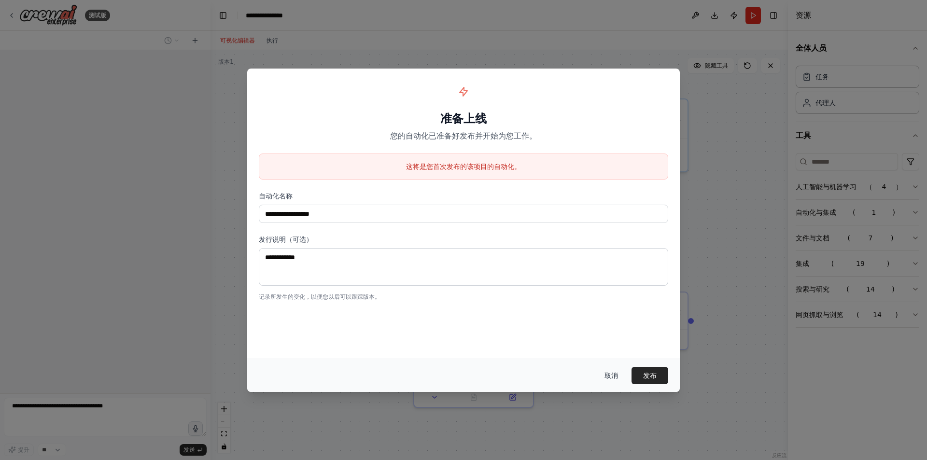
click at [608, 373] on font "取消" at bounding box center [612, 376] width 14 height 8
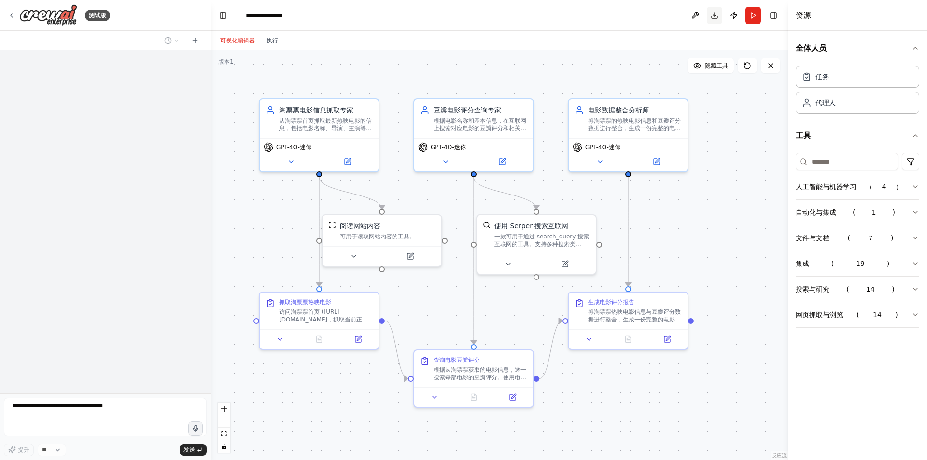
click at [720, 14] on button "下载" at bounding box center [714, 15] width 15 height 17
click at [230, 22] on header "**********" at bounding box center [499, 15] width 577 height 31
click at [225, 15] on button "切换左侧边栏" at bounding box center [223, 16] width 14 height 14
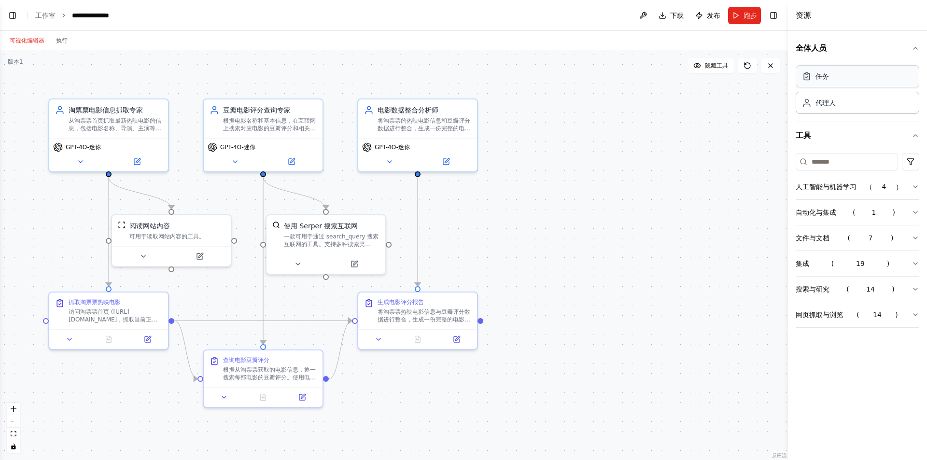
click at [887, 80] on div "任务" at bounding box center [858, 76] width 124 height 22
click at [8, 14] on button "切换左侧边栏" at bounding box center [13, 16] width 14 height 14
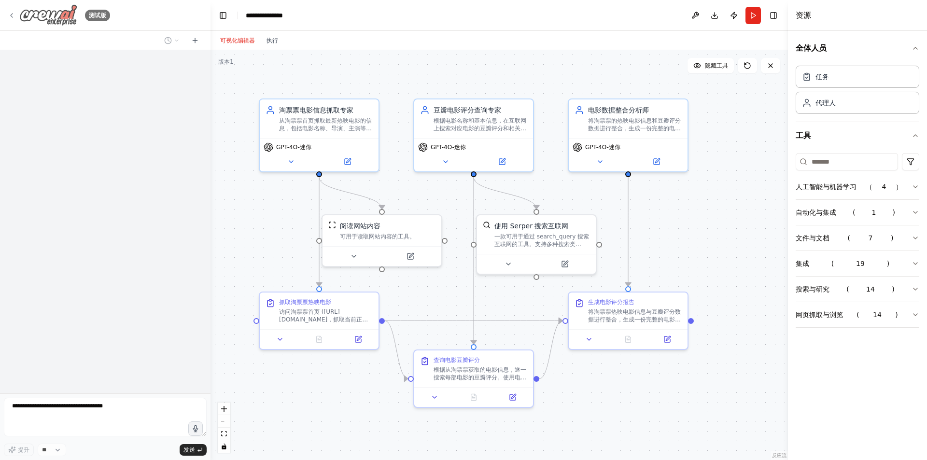
click at [50, 14] on img at bounding box center [48, 15] width 58 height 22
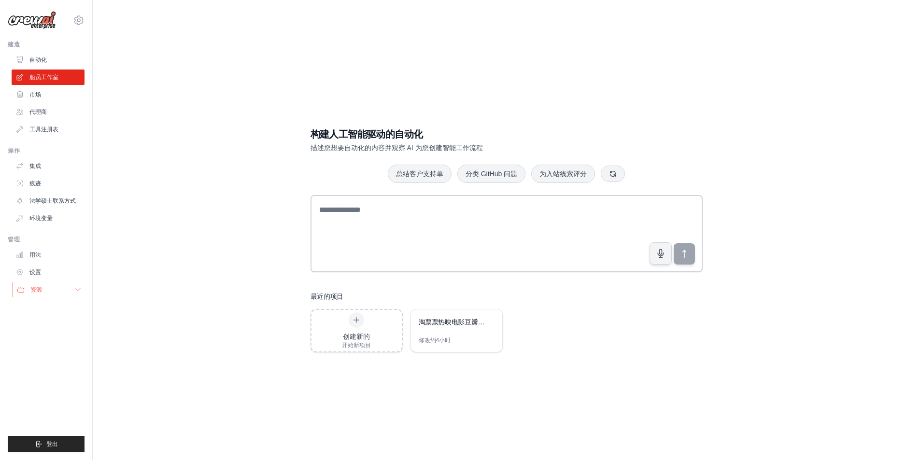
click at [40, 288] on font "资源" at bounding box center [36, 289] width 12 height 7
click at [39, 261] on link "用法" at bounding box center [49, 254] width 73 height 15
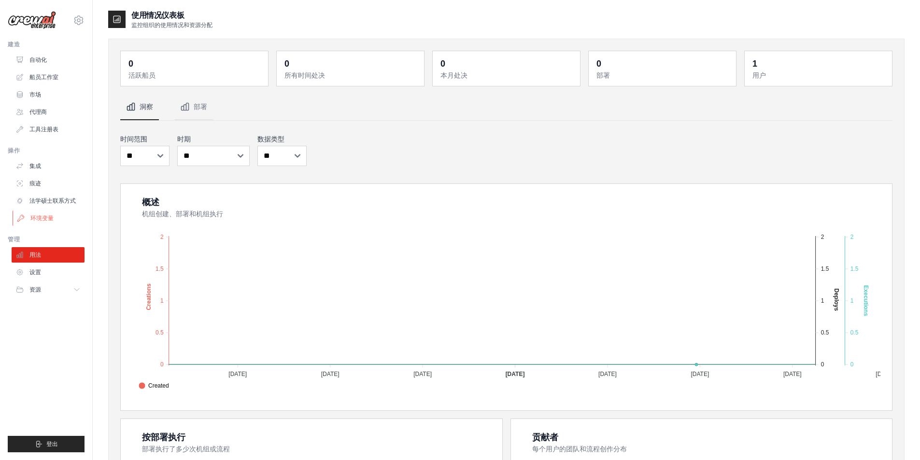
click at [53, 219] on font "环境变量" at bounding box center [41, 218] width 23 height 7
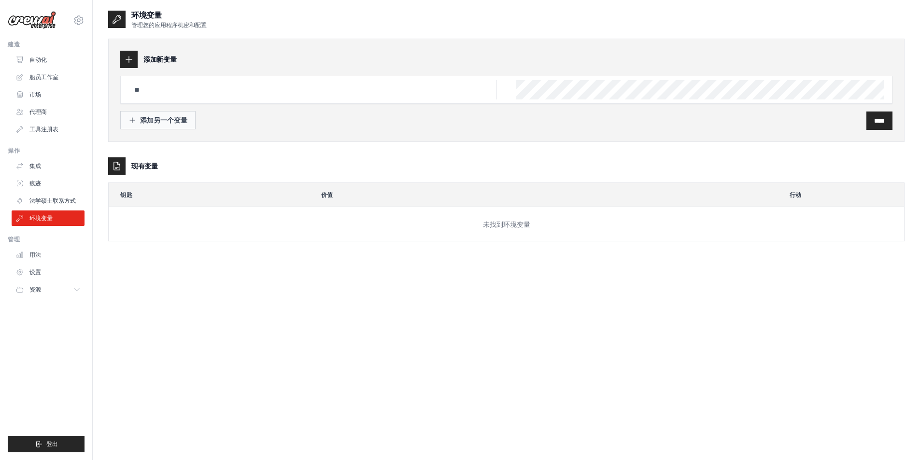
click at [185, 120] on font "添加另一个变量" at bounding box center [163, 120] width 47 height 8
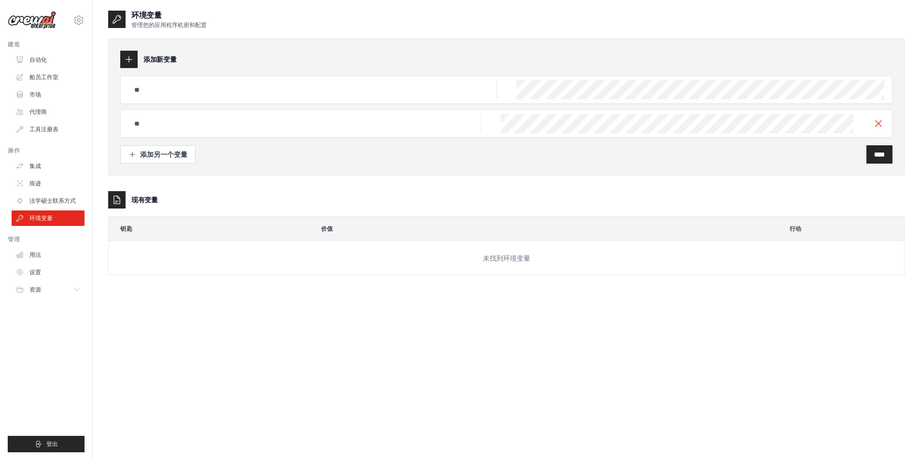
drag, startPoint x: 507, startPoint y: 160, endPoint x: 500, endPoint y: 163, distance: 7.8
click at [507, 160] on div "添加另一个变量 ****" at bounding box center [506, 154] width 772 height 18
click at [70, 201] on font "法学硕士联系方式" at bounding box center [53, 200] width 46 height 7
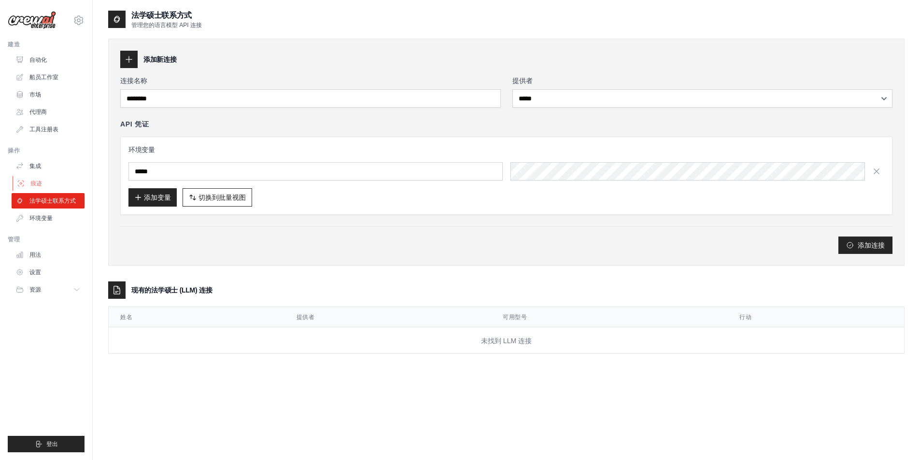
click at [51, 179] on link "痕迹" at bounding box center [49, 183] width 73 height 15
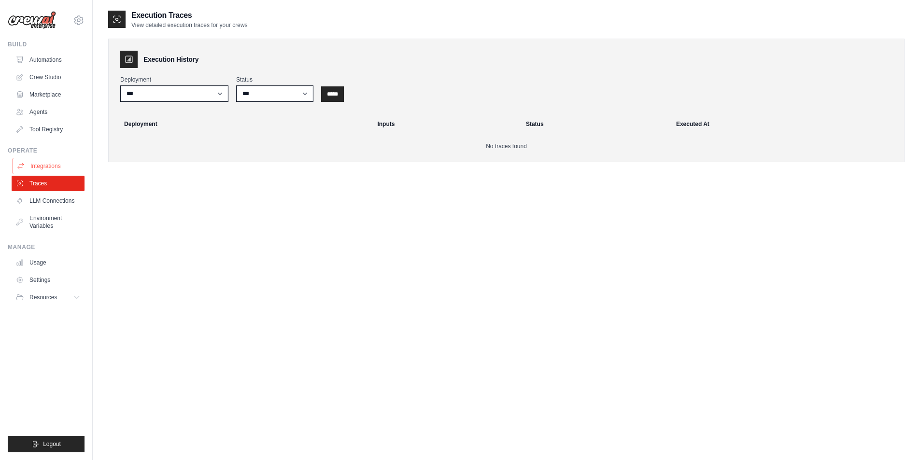
click at [52, 168] on link "Integrations" at bounding box center [49, 165] width 73 height 15
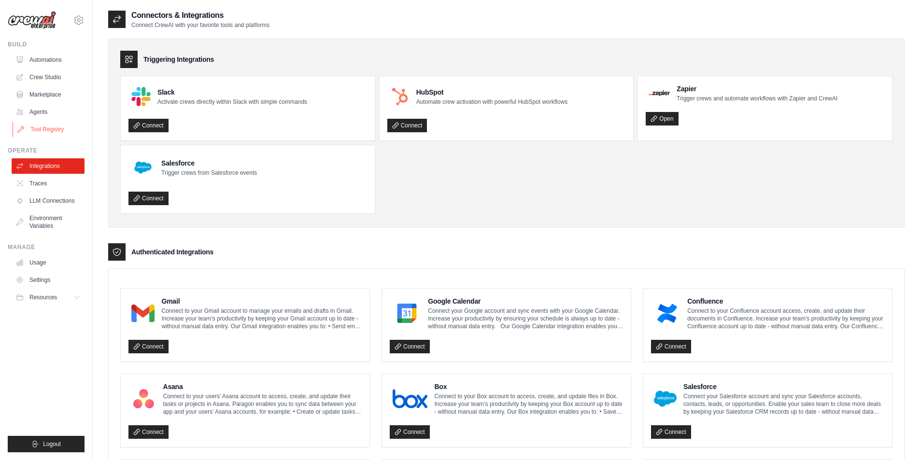
click at [55, 133] on link "Tool Registry" at bounding box center [49, 129] width 73 height 15
click at [49, 113] on link "Agents" at bounding box center [49, 111] width 73 height 15
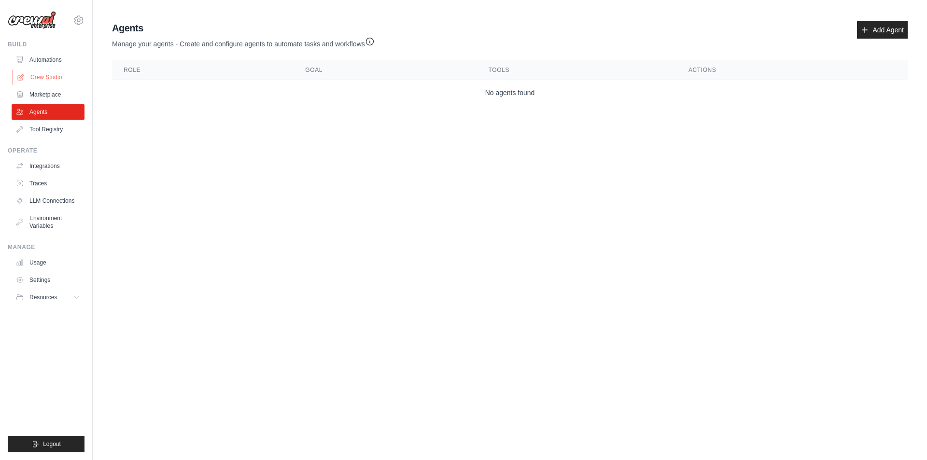
click at [52, 75] on link "Crew Studio" at bounding box center [49, 77] width 73 height 15
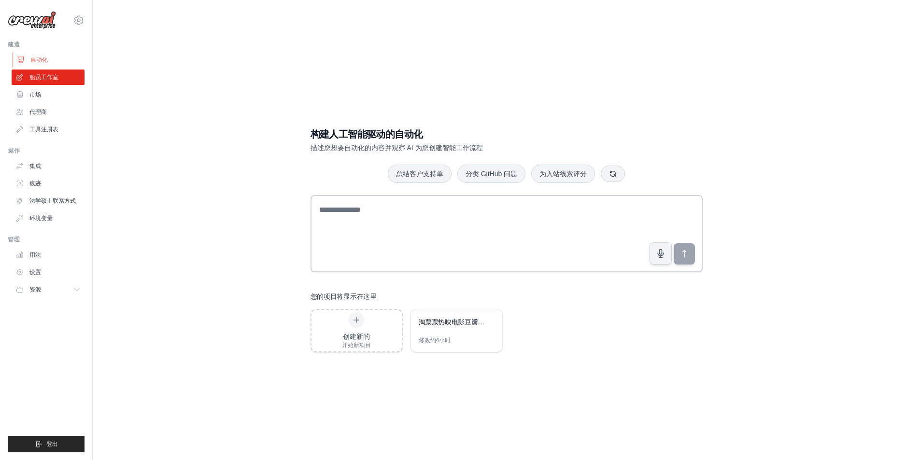
click at [52, 60] on link "自动化" at bounding box center [49, 59] width 73 height 15
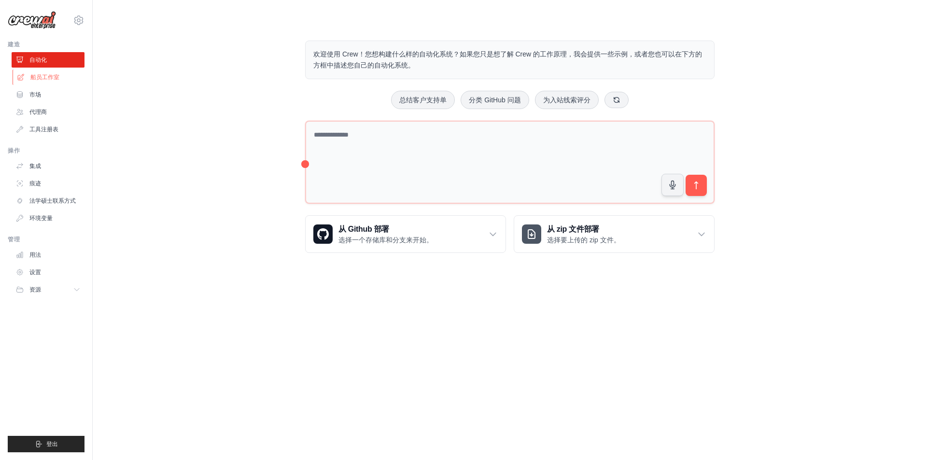
click at [51, 74] on font "船员工作室" at bounding box center [44, 77] width 29 height 7
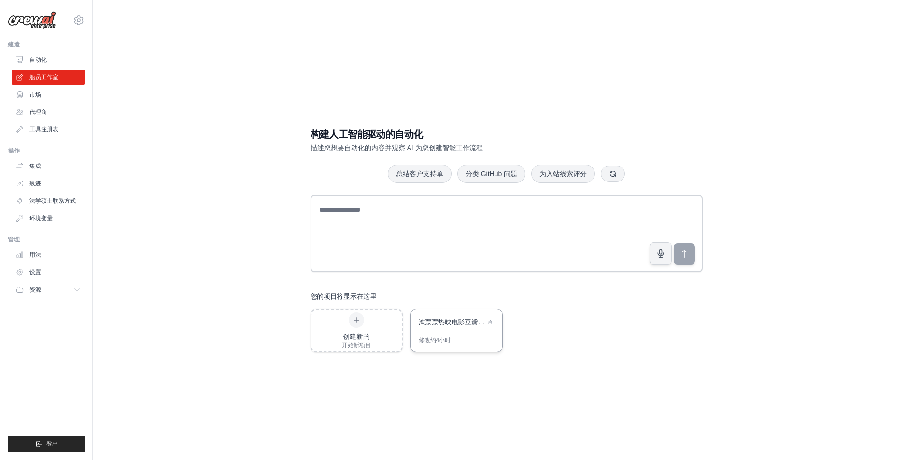
click at [448, 323] on font "淘票票热映电影豆瓣评分查询系统" at bounding box center [468, 322] width 99 height 8
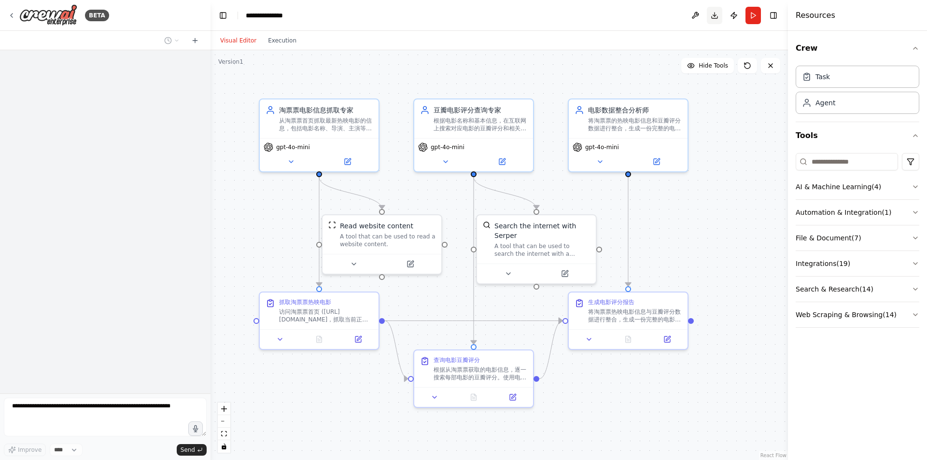
click at [718, 21] on button "Download" at bounding box center [714, 15] width 15 height 17
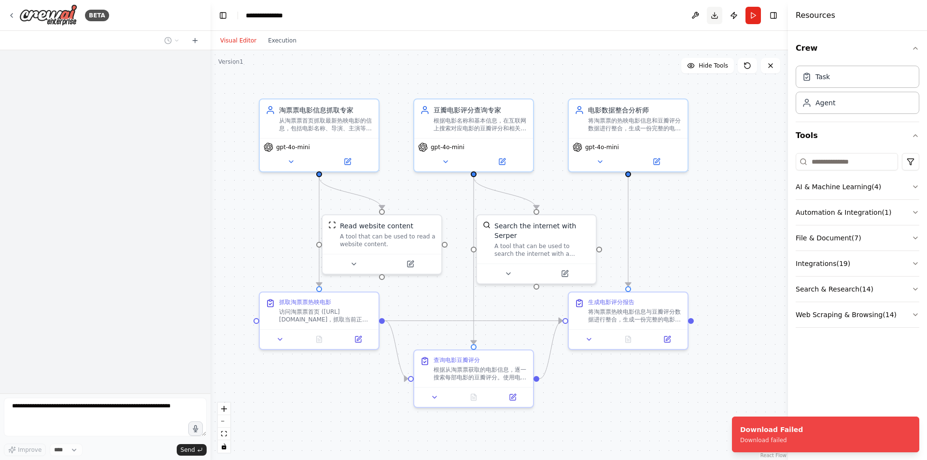
click at [718, 21] on button "Download" at bounding box center [714, 15] width 15 height 17
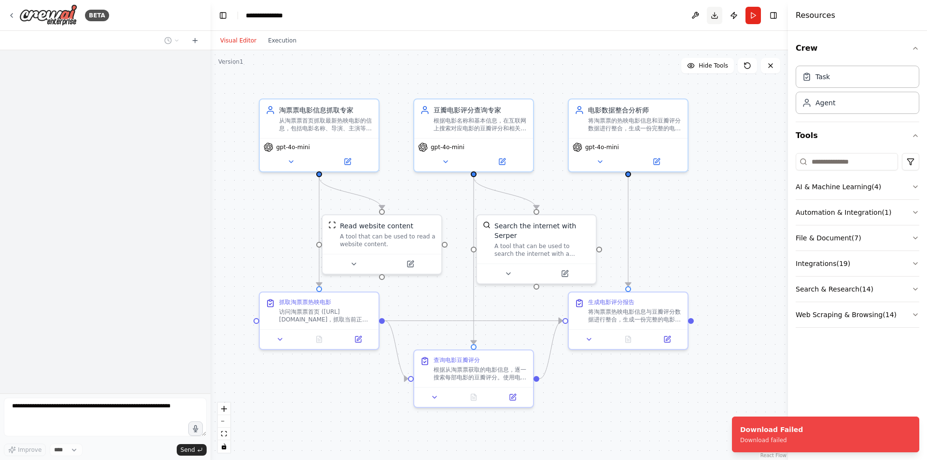
click at [718, 21] on button "Download" at bounding box center [714, 15] width 15 height 17
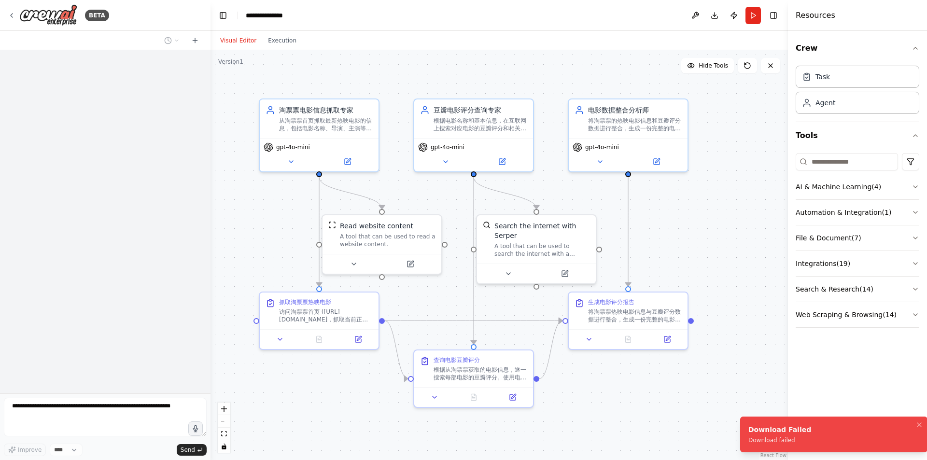
drag, startPoint x: 754, startPoint y: 432, endPoint x: 927, endPoint y: 426, distance: 173.0
click at [811, 428] on div "Download Failed" at bounding box center [779, 430] width 63 height 10
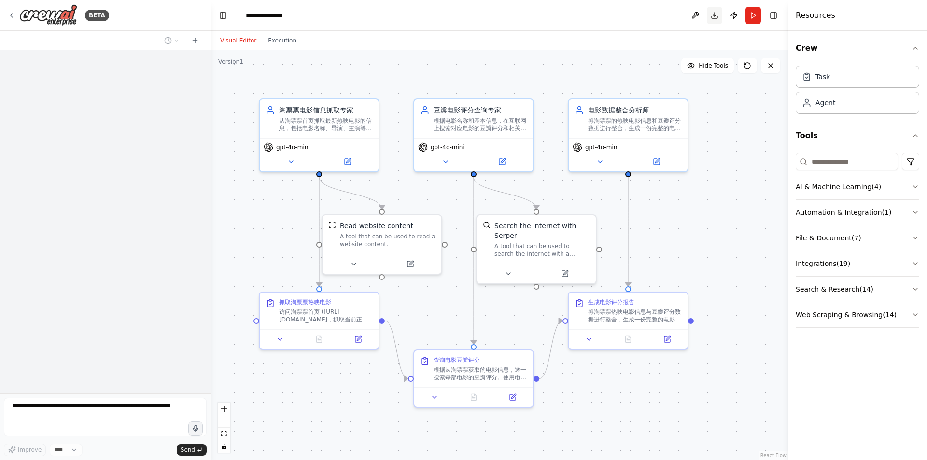
click at [717, 19] on button "Download" at bounding box center [714, 15] width 15 height 17
click at [719, 17] on button "Download" at bounding box center [714, 15] width 15 height 17
click at [713, 20] on button "Download" at bounding box center [714, 15] width 15 height 17
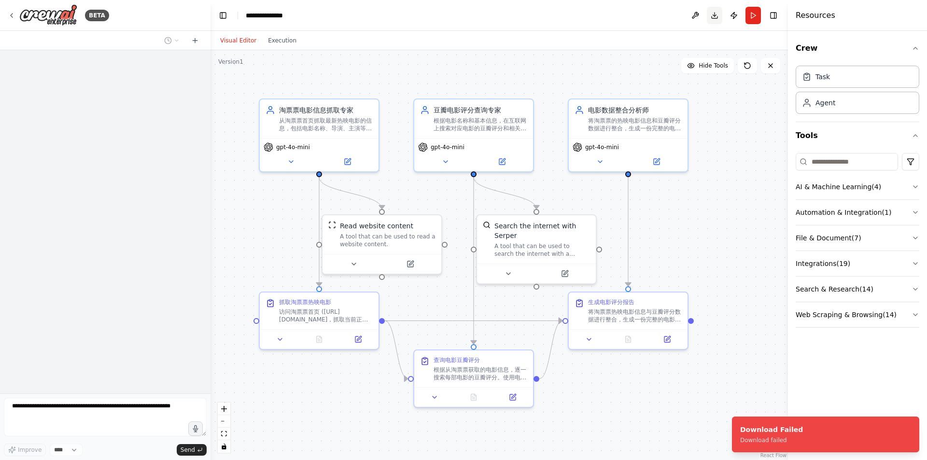
click at [713, 20] on button "Download" at bounding box center [714, 15] width 15 height 17
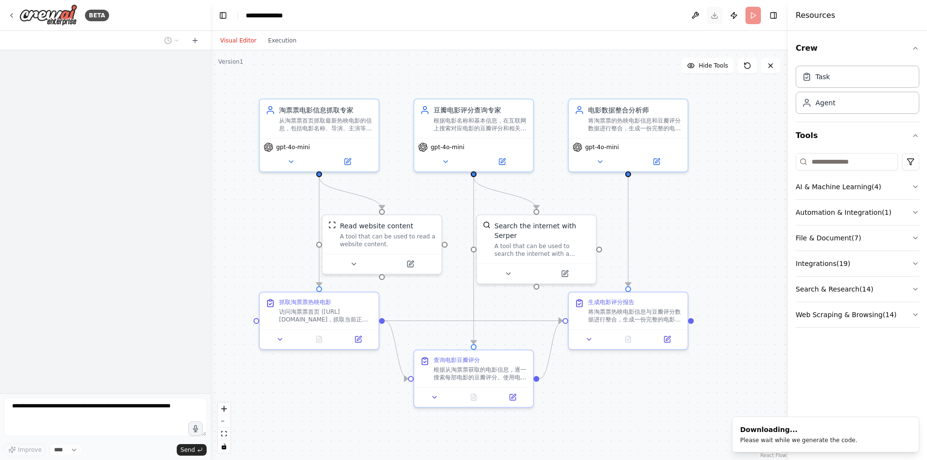
click at [713, 20] on header "**********" at bounding box center [499, 15] width 577 height 31
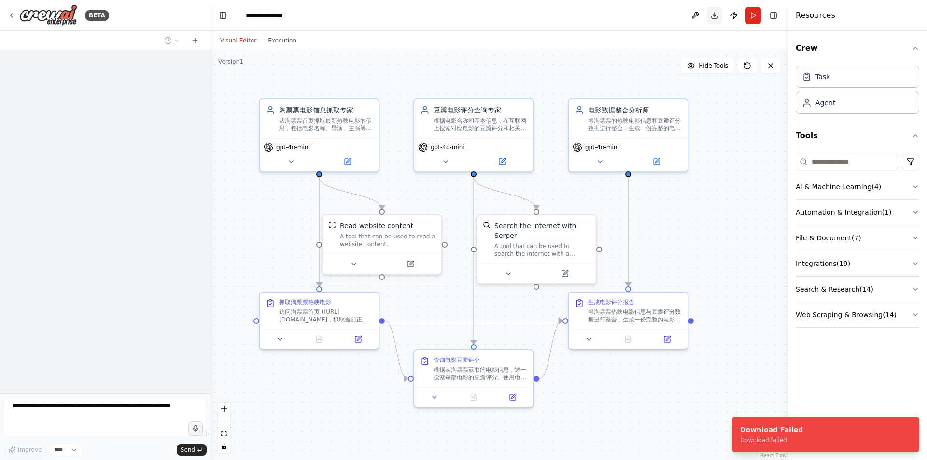
click at [713, 20] on button "Download" at bounding box center [714, 15] width 15 height 17
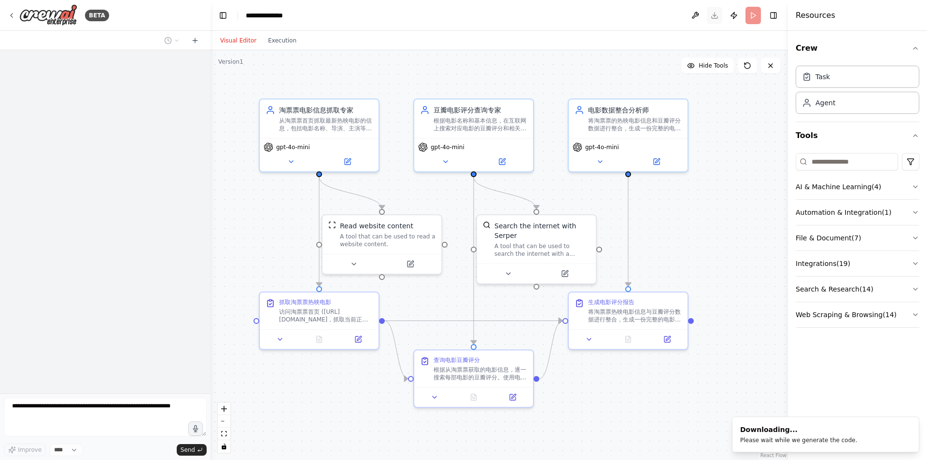
click at [713, 20] on header "**********" at bounding box center [499, 15] width 577 height 31
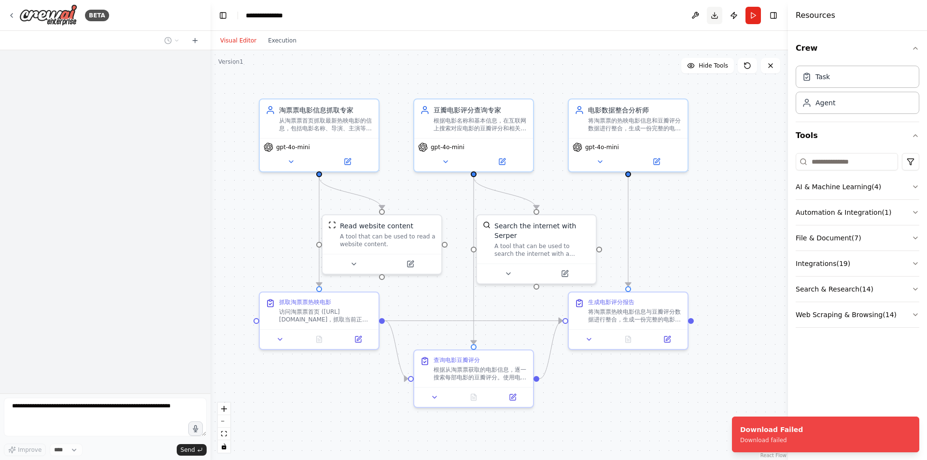
click at [713, 20] on button "Download" at bounding box center [714, 15] width 15 height 17
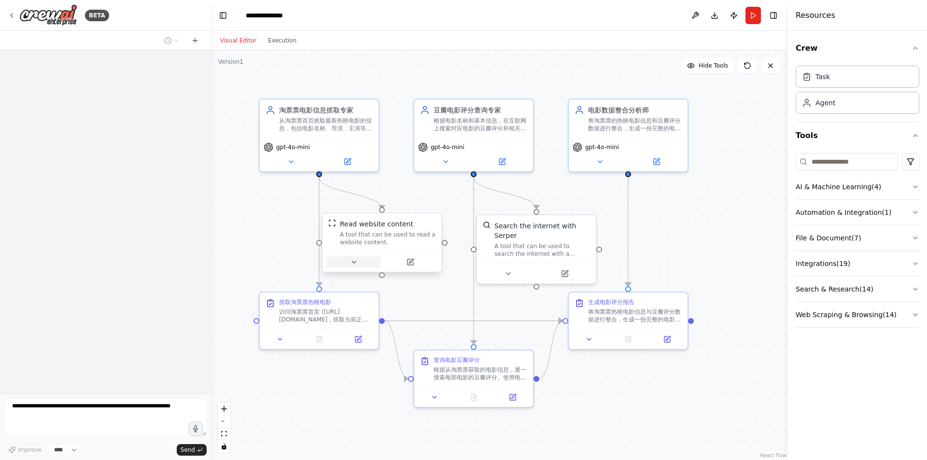
click at [354, 266] on button at bounding box center [353, 262] width 55 height 12
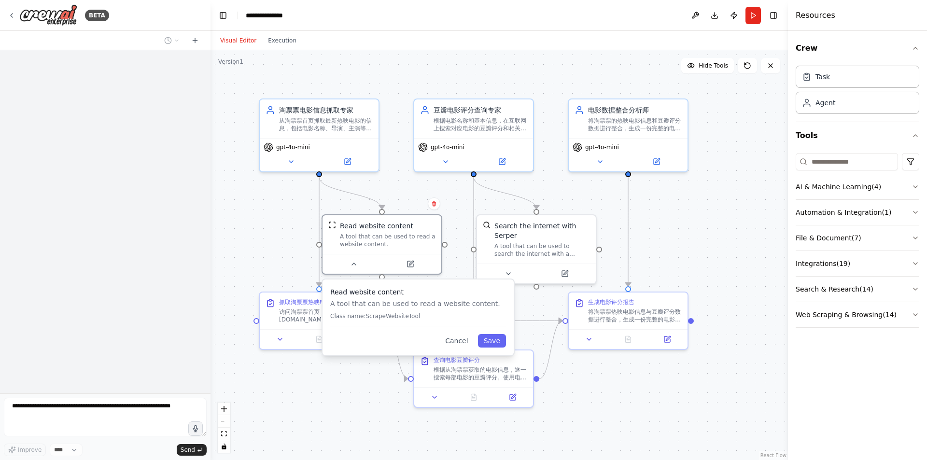
click at [348, 395] on div ".deletable-edge-delete-btn { width: 20px; height: 20px; border: 0px solid #ffff…" at bounding box center [499, 255] width 577 height 410
click at [360, 273] on div "Read website content A tool that can be used to read a website content. Read we…" at bounding box center [382, 244] width 121 height 60
click at [348, 265] on button at bounding box center [353, 262] width 55 height 12
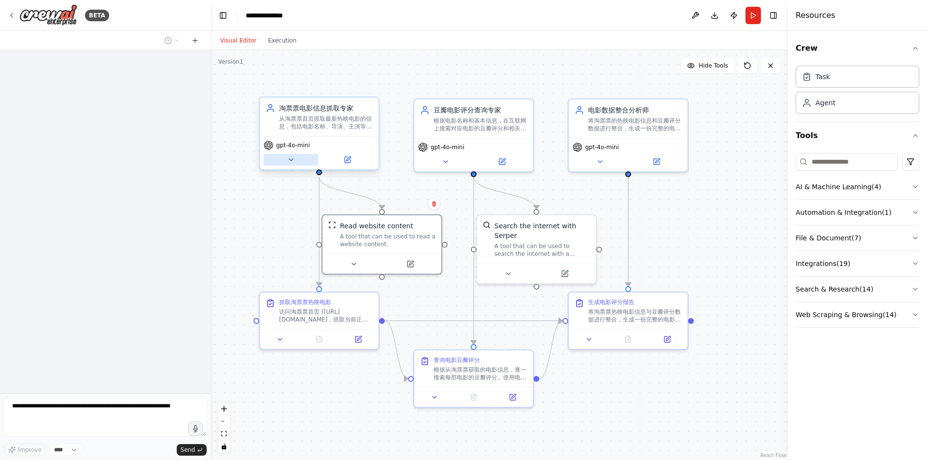
click at [287, 161] on icon at bounding box center [291, 160] width 8 height 8
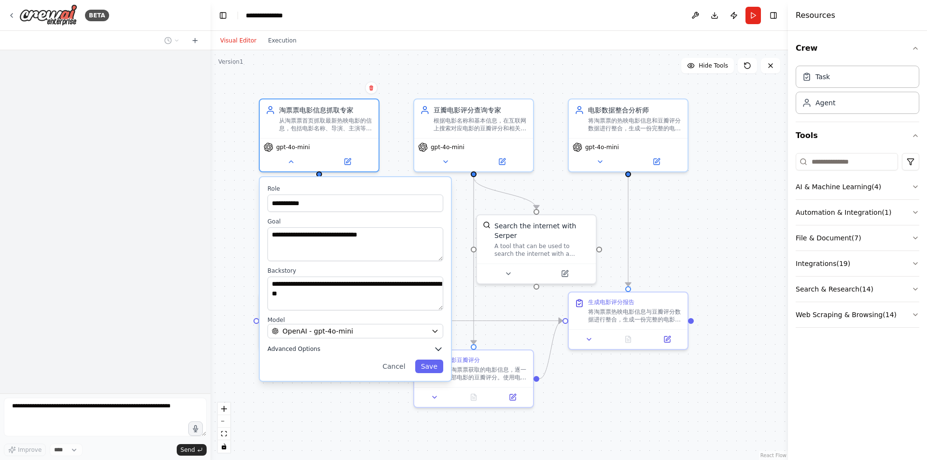
click at [281, 353] on button "Advanced Options" at bounding box center [355, 349] width 176 height 10
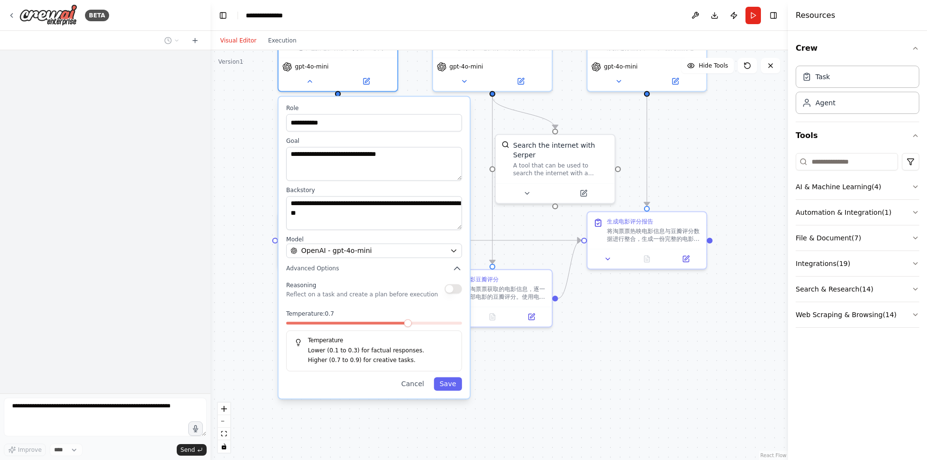
drag, startPoint x: 678, startPoint y: 415, endPoint x: 678, endPoint y: 333, distance: 82.6
click at [678, 333] on div "**********" at bounding box center [499, 255] width 577 height 410
click at [424, 386] on button "Cancel" at bounding box center [412, 384] width 34 height 14
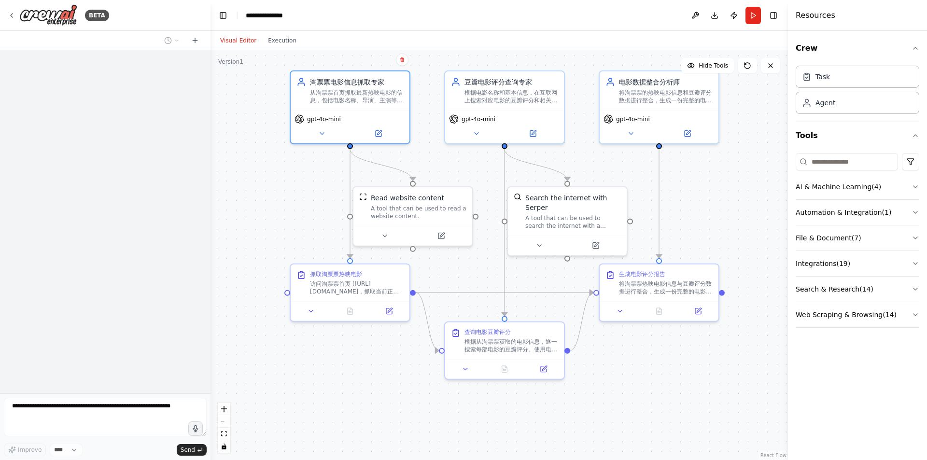
drag, startPoint x: 675, startPoint y: 325, endPoint x: 686, endPoint y: 382, distance: 58.0
click at [686, 382] on div ".deletable-edge-delete-btn { width: 20px; height: 20px; border: 0px solid #ffff…" at bounding box center [499, 255] width 577 height 410
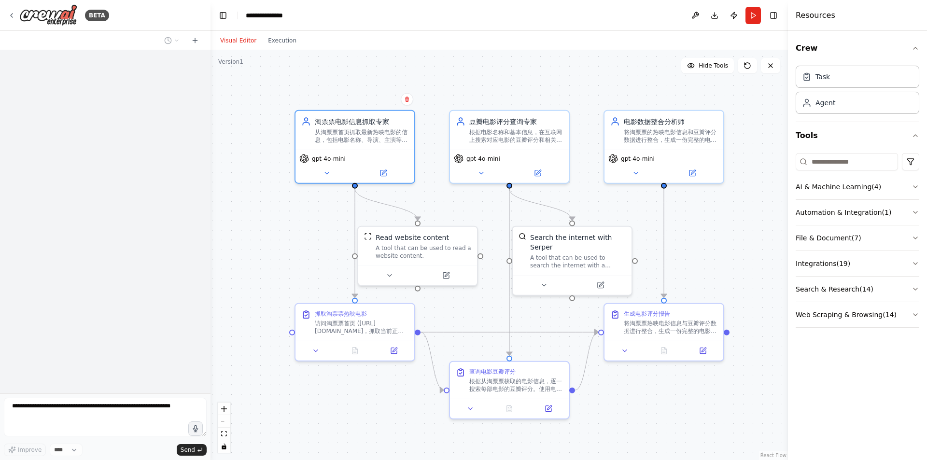
drag, startPoint x: 728, startPoint y: 216, endPoint x: 733, endPoint y: 256, distance: 39.9
click at [733, 256] on div ".deletable-edge-delete-btn { width: 20px; height: 20px; border: 0px solid #ffff…" at bounding box center [499, 255] width 577 height 410
click at [719, 24] on button "Download" at bounding box center [714, 15] width 15 height 17
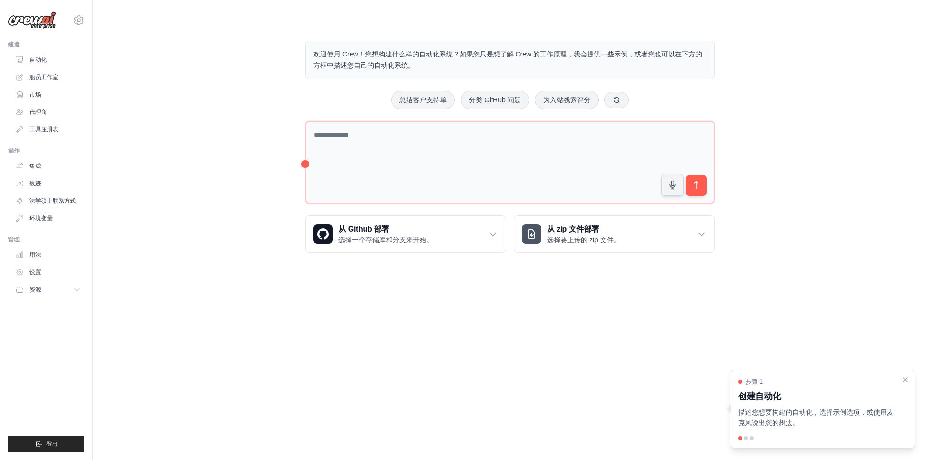
click at [746, 439] on div at bounding box center [746, 438] width 4 height 4
click at [751, 437] on div at bounding box center [752, 438] width 4 height 4
click at [774, 411] on font "描述您想要构建的自动化，选择示例选项，或使用麦克风说出您的想法。" at bounding box center [815, 417] width 155 height 19
click at [747, 438] on div at bounding box center [746, 438] width 4 height 4
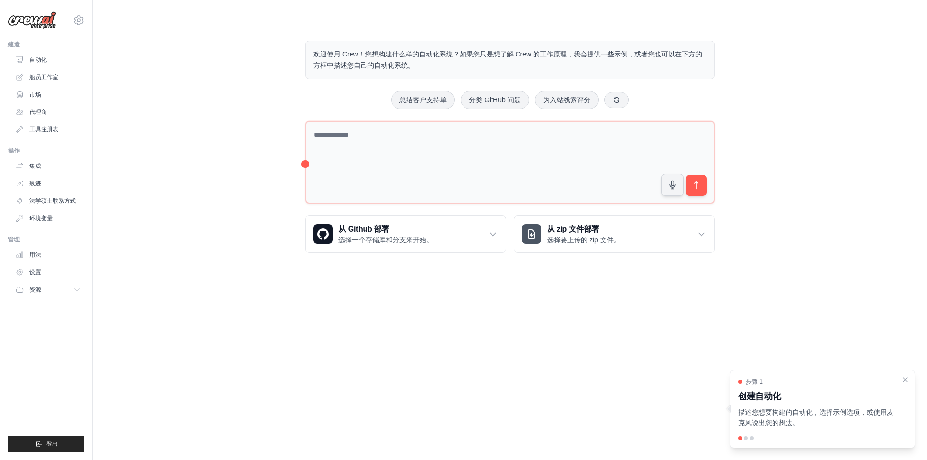
click at [913, 405] on div "步骤 1 创建自动化 描述您想要构建的自动化，选择示例选项，或使用麦克风说出您的想法。" at bounding box center [822, 409] width 185 height 79
click at [844, 408] on font "描述您想要构建的自动化，选择示例选项，或使用麦克风说出您的想法。" at bounding box center [815, 417] width 155 height 19
drag, startPoint x: 834, startPoint y: 410, endPoint x: 815, endPoint y: 433, distance: 29.9
click at [831, 411] on font "描述您想要构建的自动化，选择示例选项，或使用麦克风说出您的想法。" at bounding box center [815, 417] width 155 height 19
click at [815, 433] on div "步骤 1 创建自动化 描述您想要构建的自动化，选择示例选项，或使用麦克风说出您的想法。" at bounding box center [822, 409] width 185 height 79
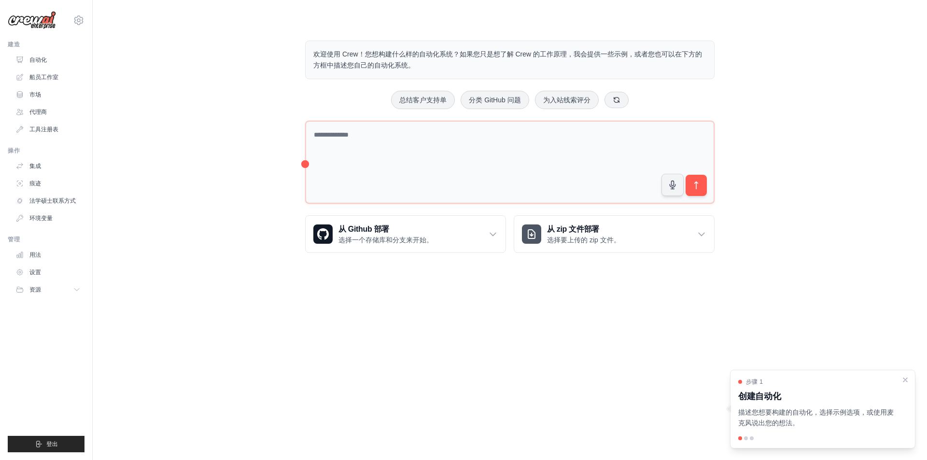
click at [816, 433] on div "步骤 1 创建自动化 描述您想要构建的自动化，选择示例选项，或使用麦克风说出您的想法。" at bounding box center [822, 409] width 185 height 79
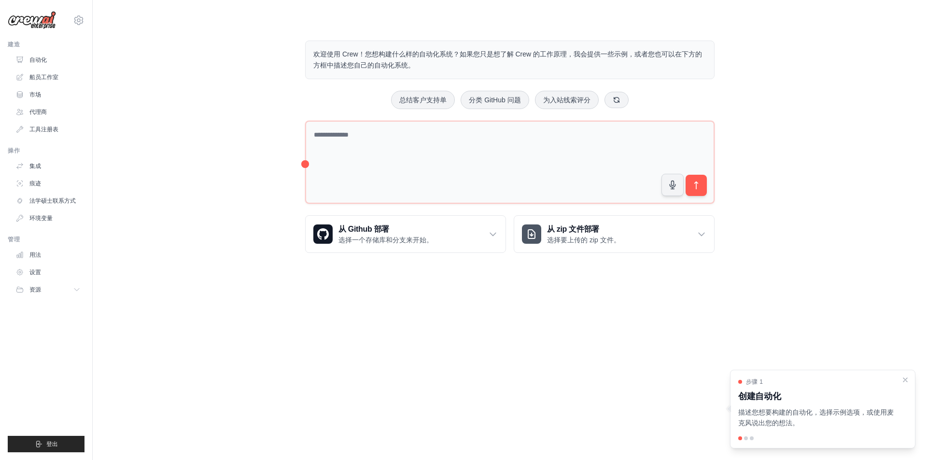
click at [816, 433] on div "步骤 1 创建自动化 描述您想要构建的自动化，选择示例选项，或使用麦克风说出您的想法。" at bounding box center [822, 409] width 185 height 79
click at [58, 289] on button "资源" at bounding box center [49, 289] width 73 height 15
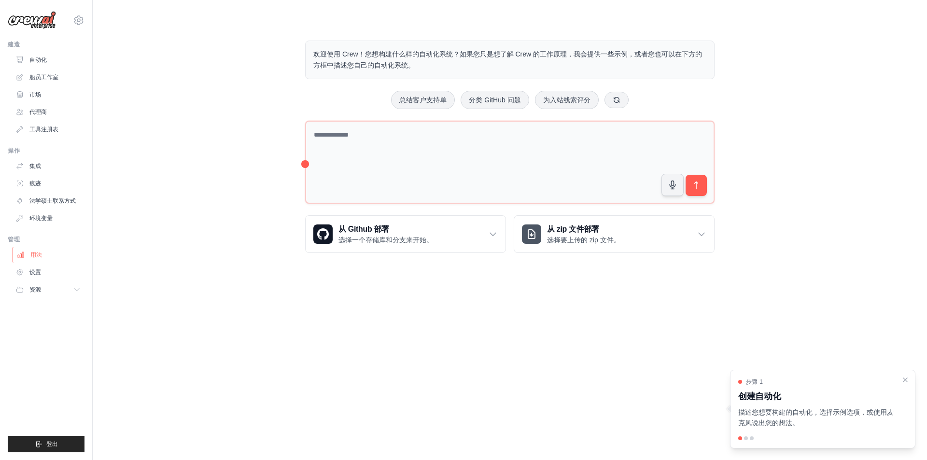
click at [62, 260] on link "用法" at bounding box center [49, 254] width 73 height 15
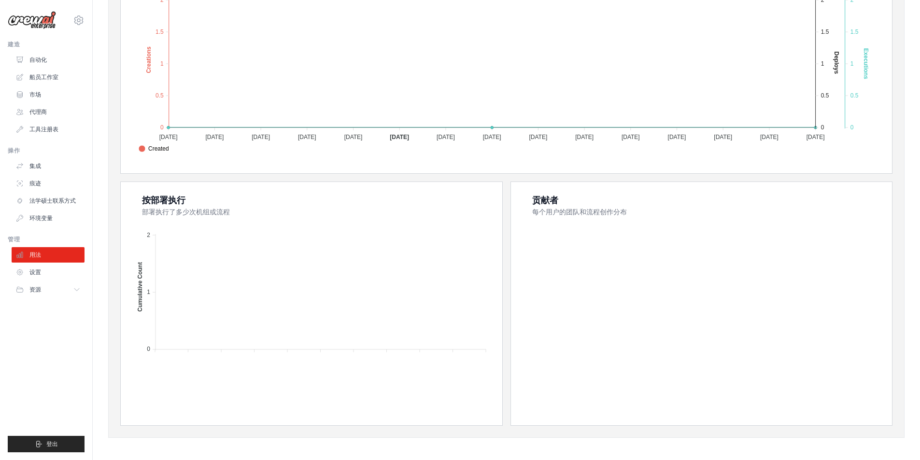
scroll to position [240, 0]
click at [77, 26] on icon at bounding box center [79, 20] width 12 height 12
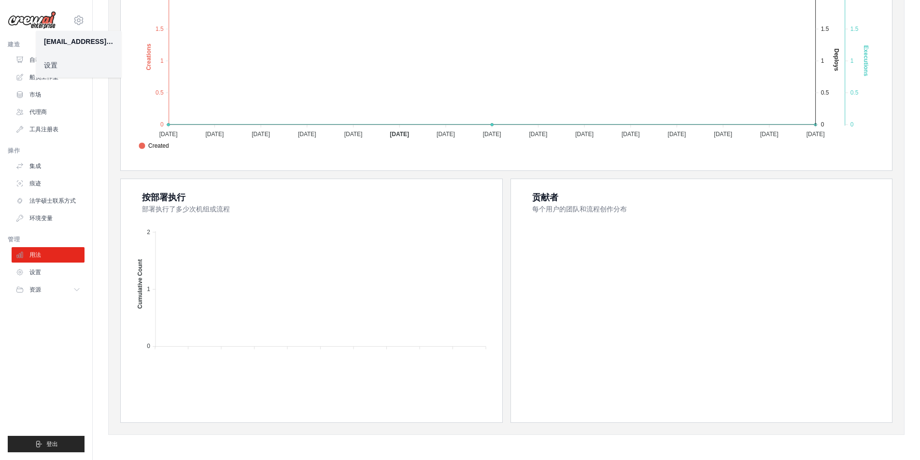
click at [58, 343] on ul "建造 自动化 船员工作室 市场 代理商" at bounding box center [46, 247] width 77 height 412
